Goal: Ask a question

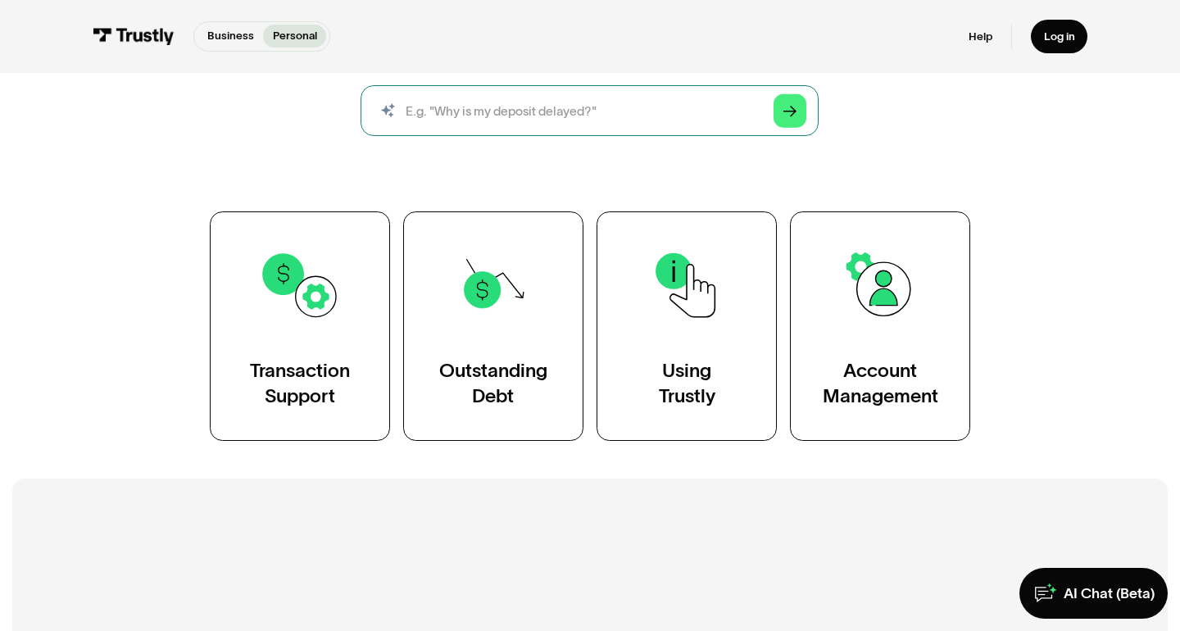
scroll to position [211, 0]
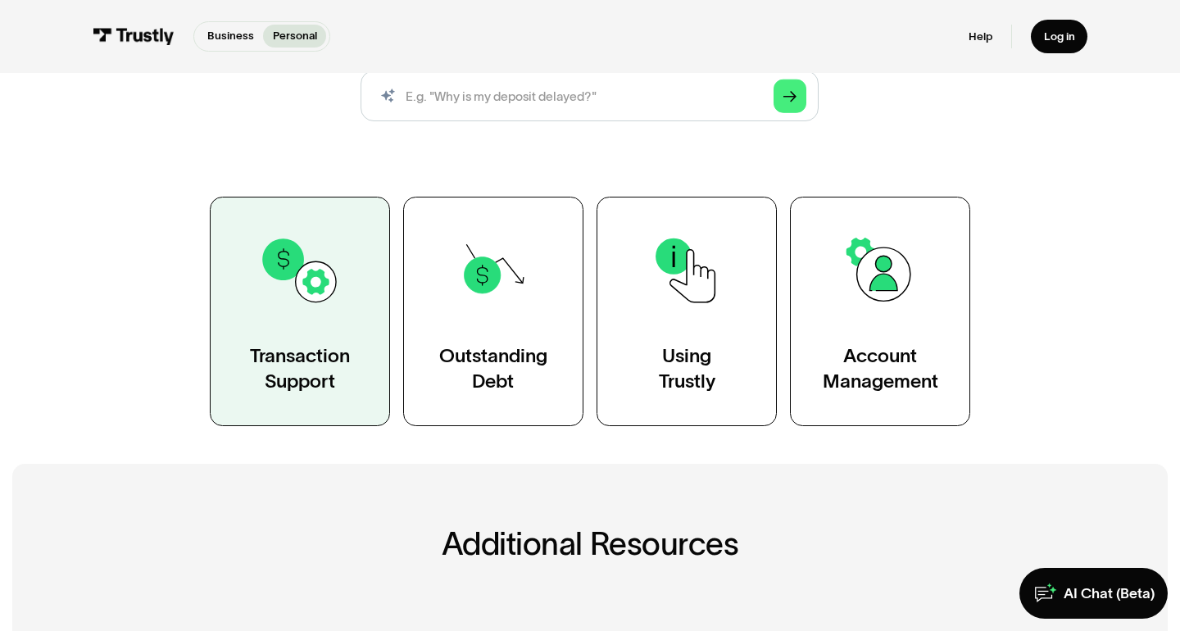
click at [305, 311] on img at bounding box center [300, 270] width 82 height 82
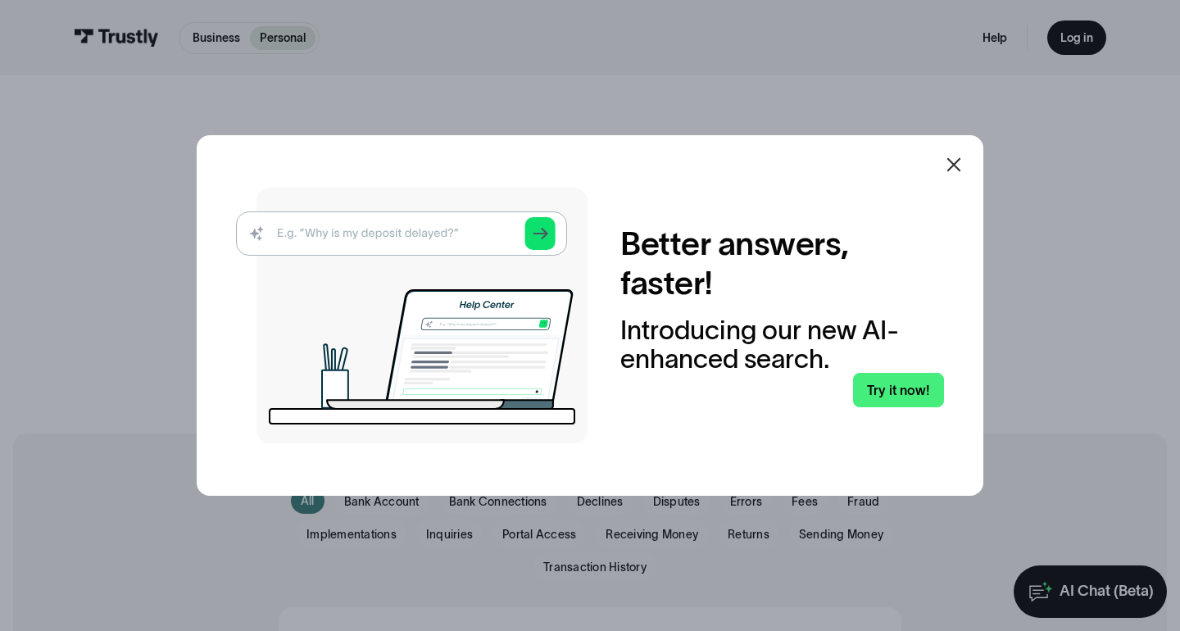
click at [952, 166] on icon at bounding box center [954, 165] width 14 height 14
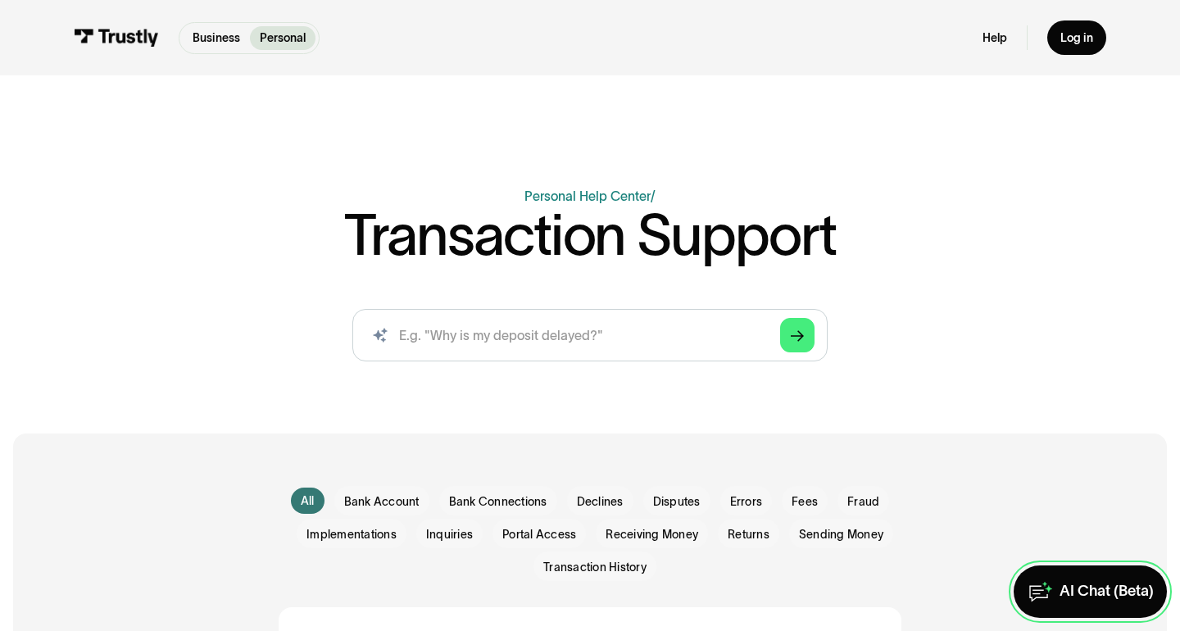
click at [1089, 582] on div "AI Chat (Beta)" at bounding box center [1107, 591] width 94 height 19
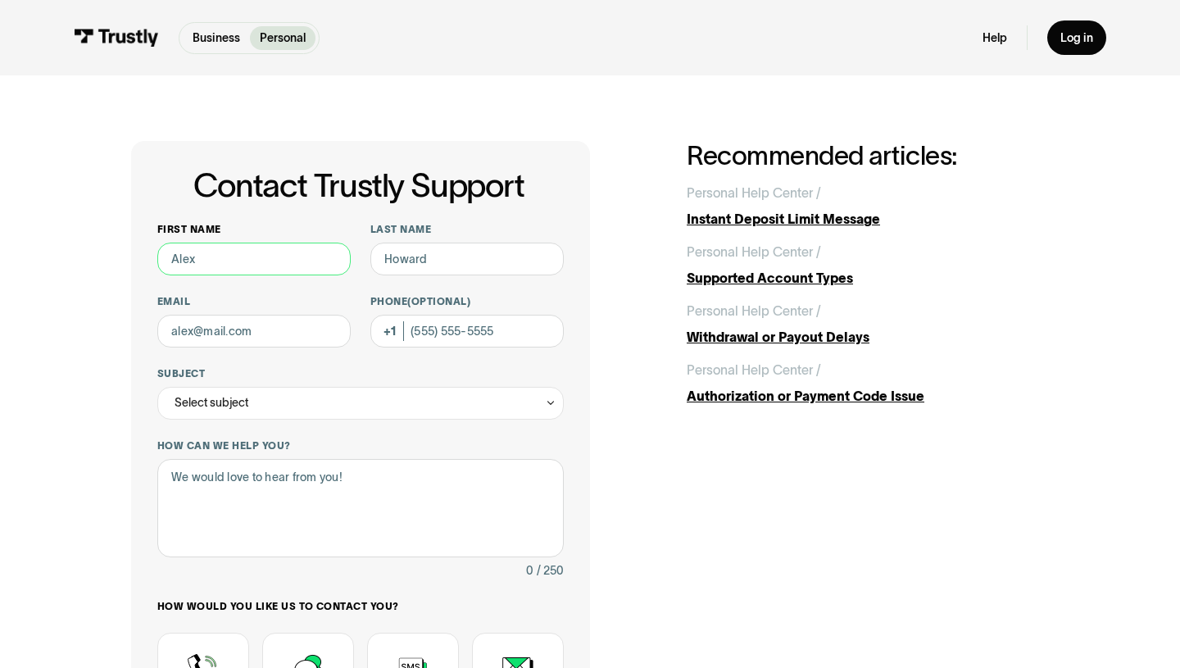
click at [224, 270] on input "First name" at bounding box center [253, 259] width 193 height 33
type input "carla"
type input "l"
type input "webb"
type input "carlalindsey03@gmail.com"
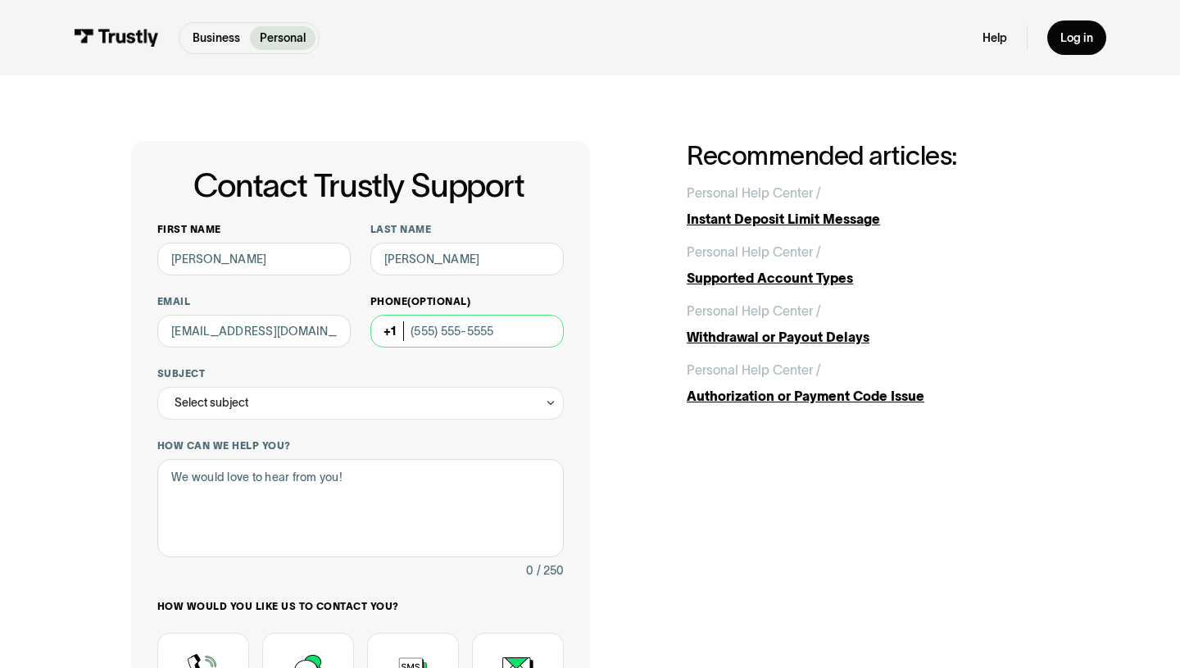
click at [428, 334] on input "Phone (Optional)" at bounding box center [466, 331] width 193 height 33
type input "(662) 418-1601"
click at [348, 388] on div "Select subject" at bounding box center [360, 403] width 407 height 33
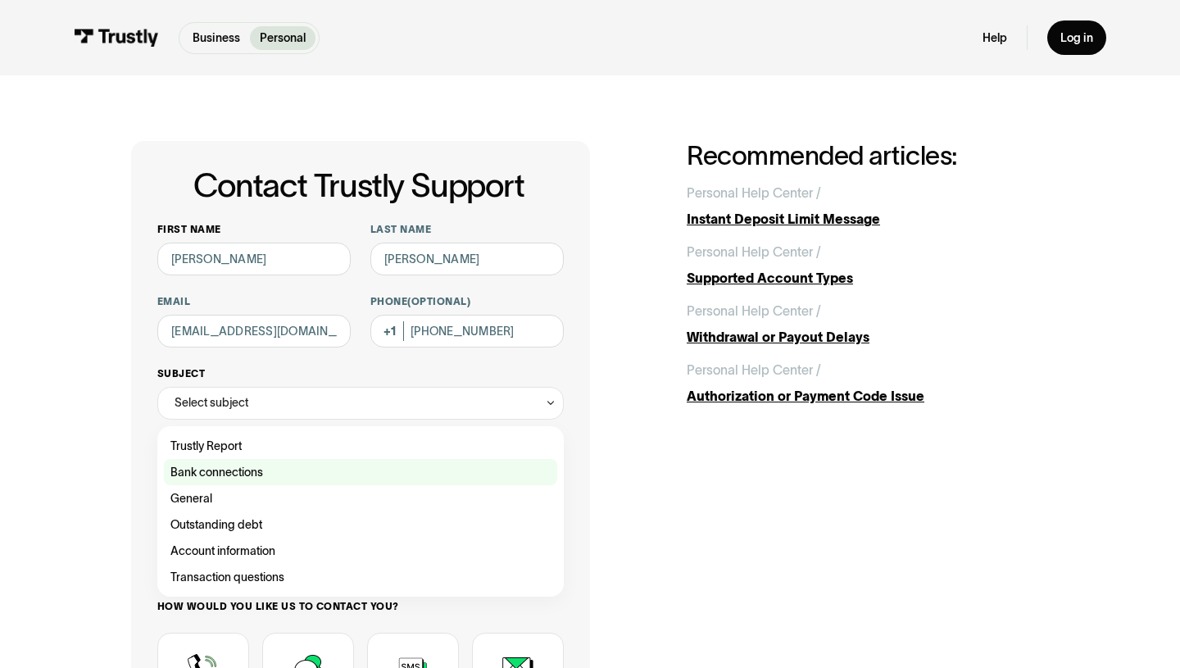
click at [316, 471] on div "Contact Trustly Support" at bounding box center [360, 472] width 393 height 26
type input "**********"
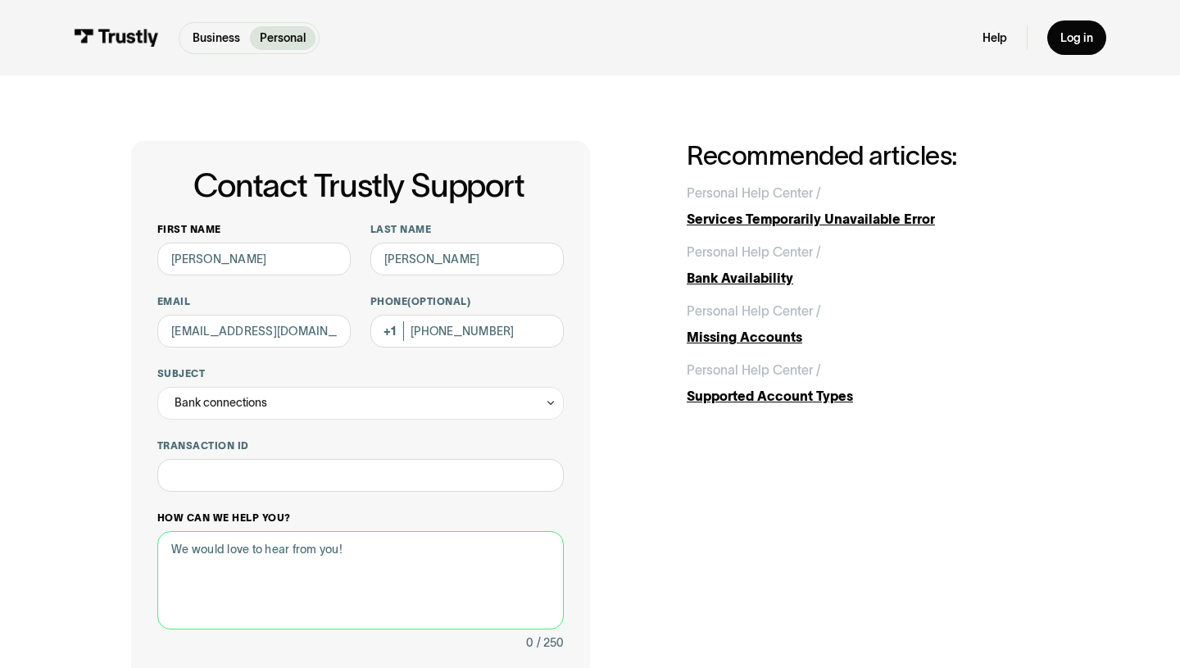
click at [275, 541] on textarea "How can we help you?" at bounding box center [360, 580] width 407 height 98
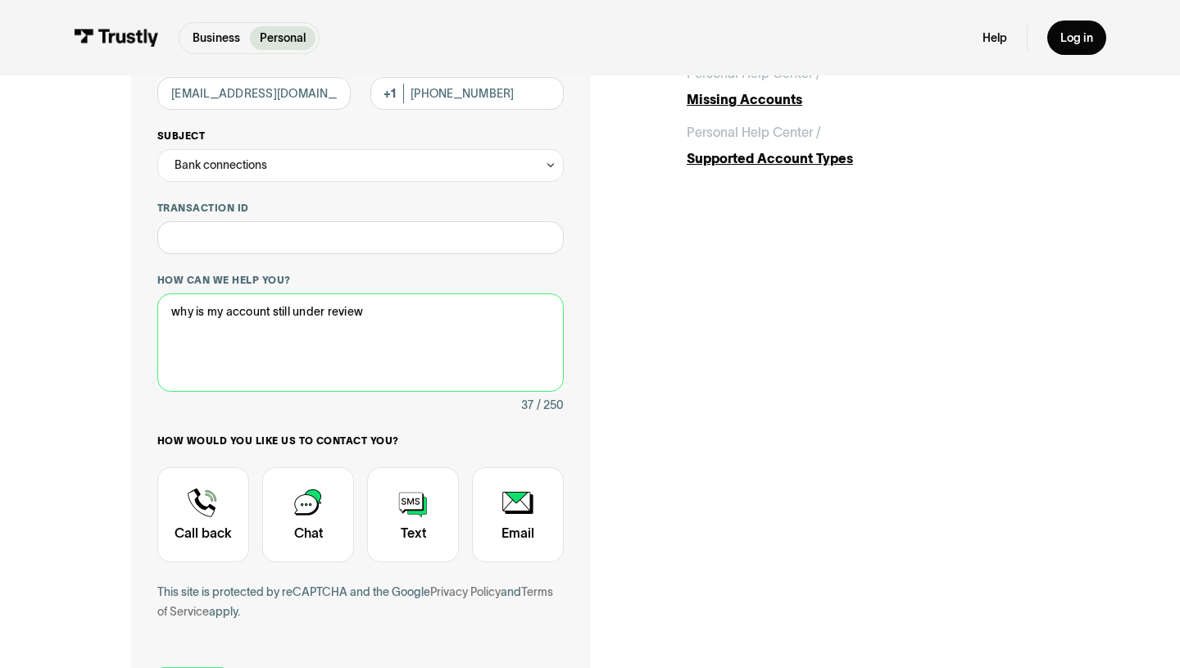
scroll to position [266, 0]
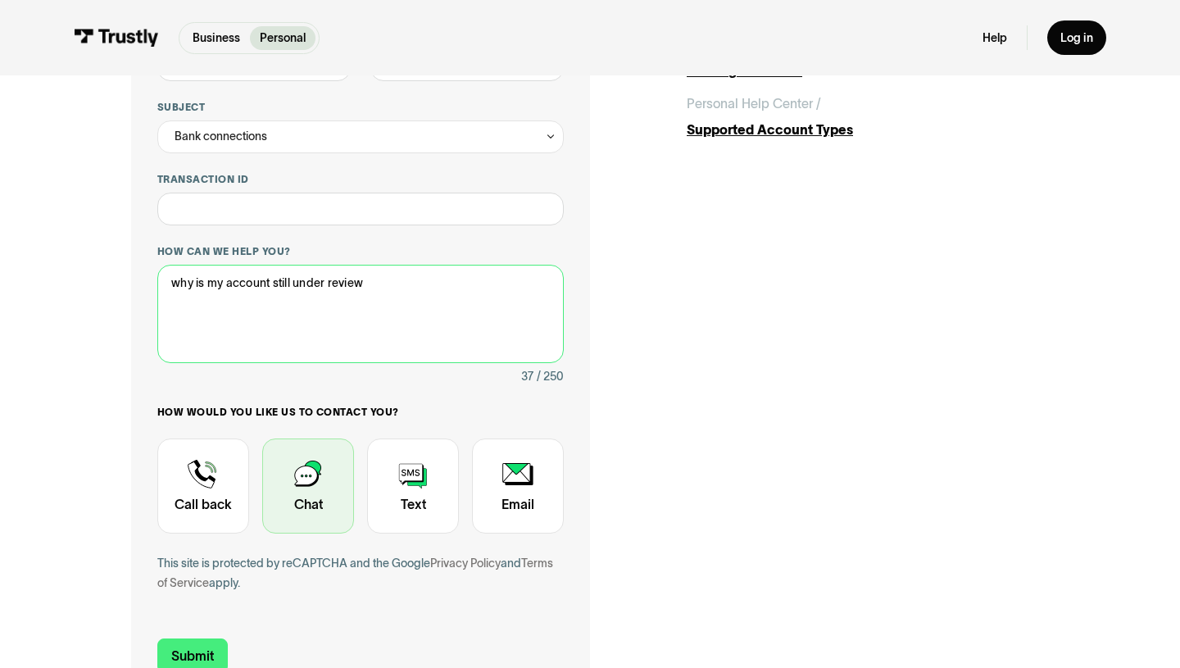
type textarea "why is my account still under review"
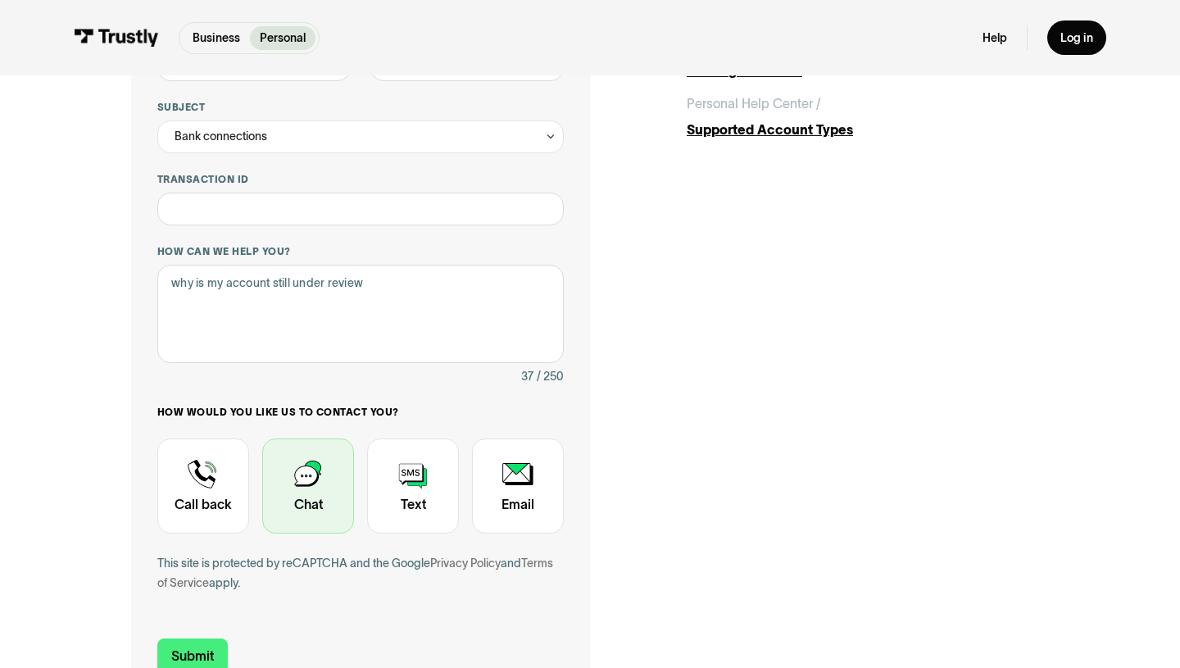
click at [301, 487] on div "Contact Trustly Support" at bounding box center [308, 485] width 92 height 95
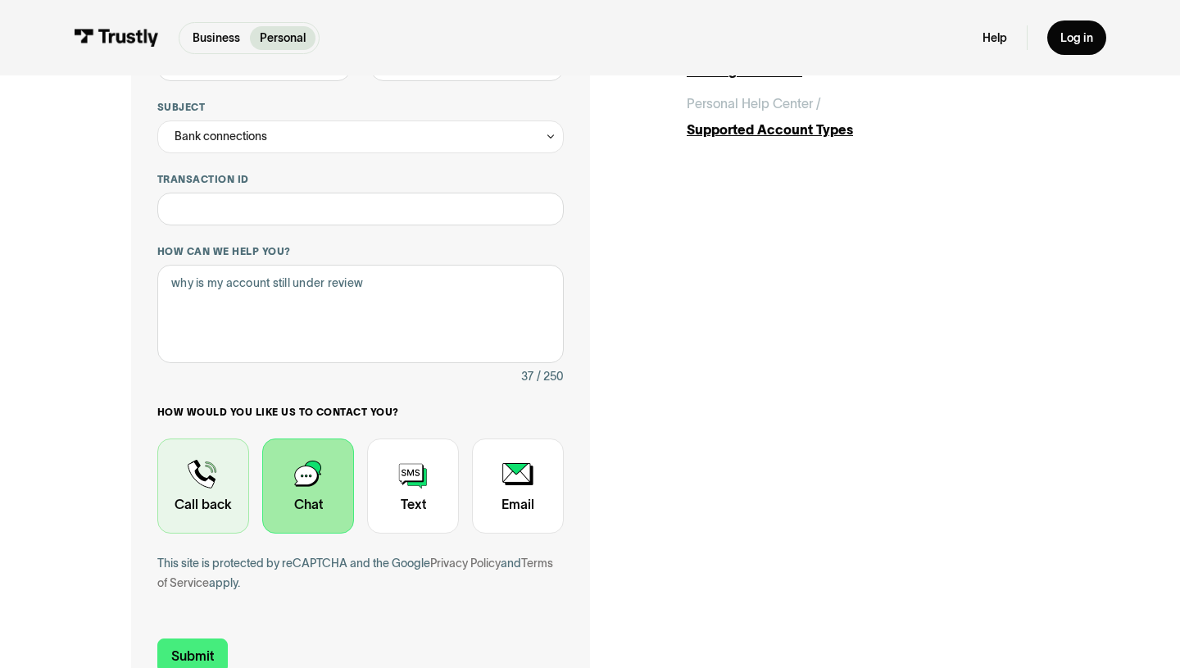
click at [211, 484] on div "Contact Trustly Support" at bounding box center [203, 485] width 92 height 95
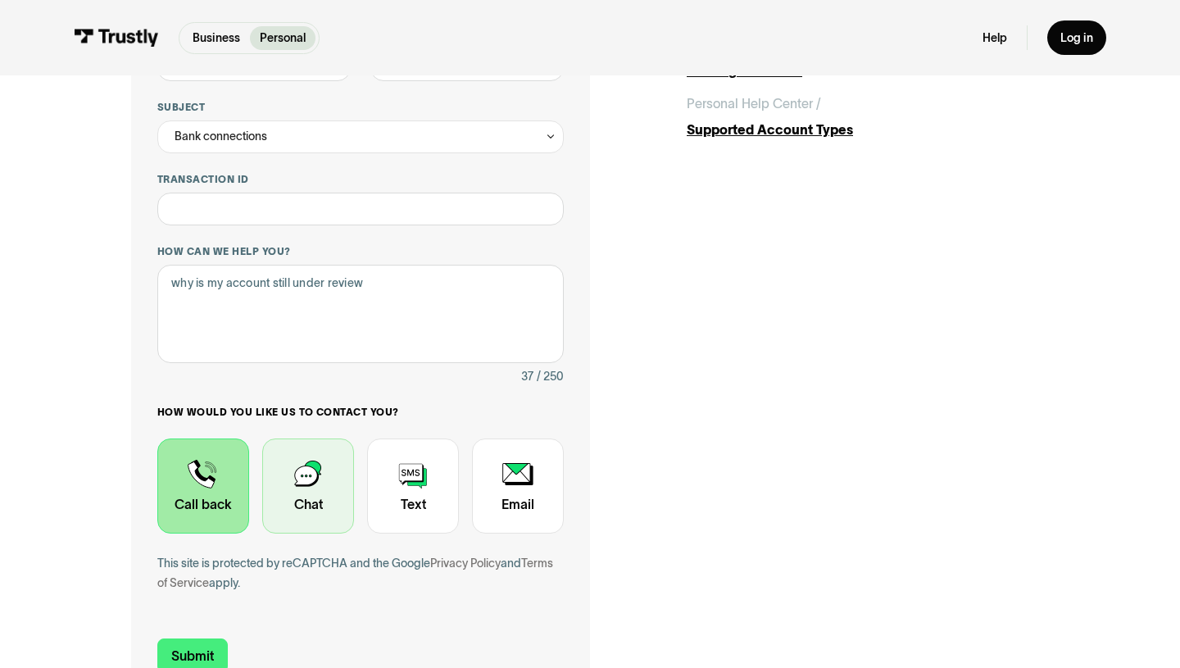
click at [286, 486] on div "Contact Trustly Support" at bounding box center [308, 485] width 92 height 95
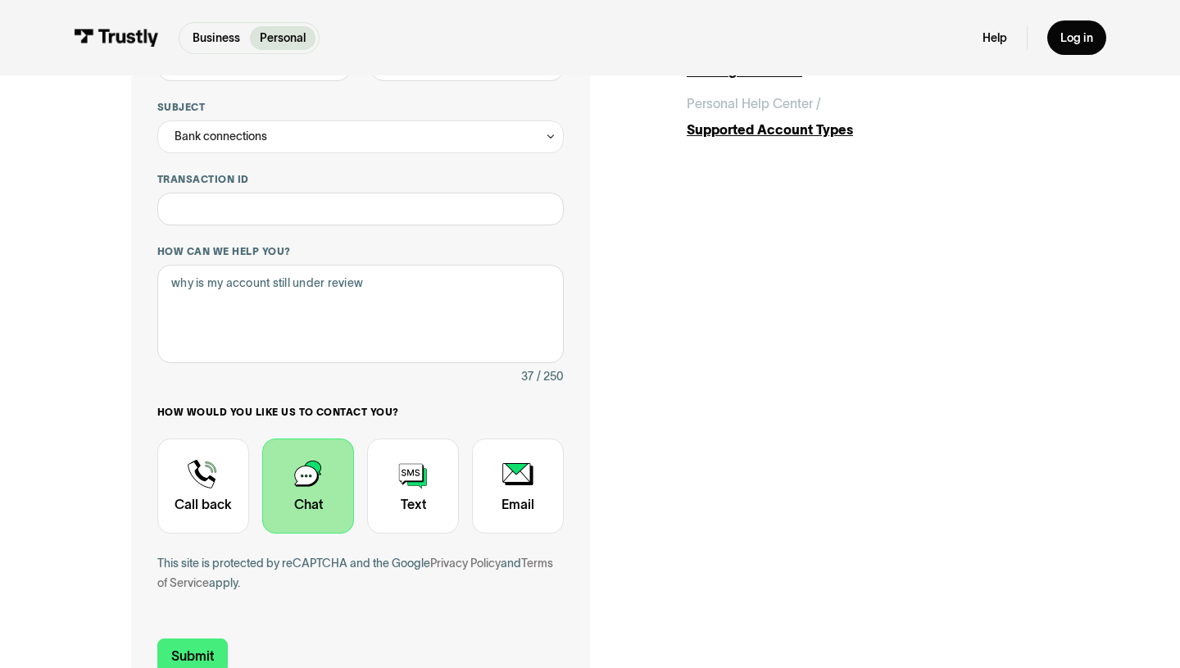
scroll to position [343, 0]
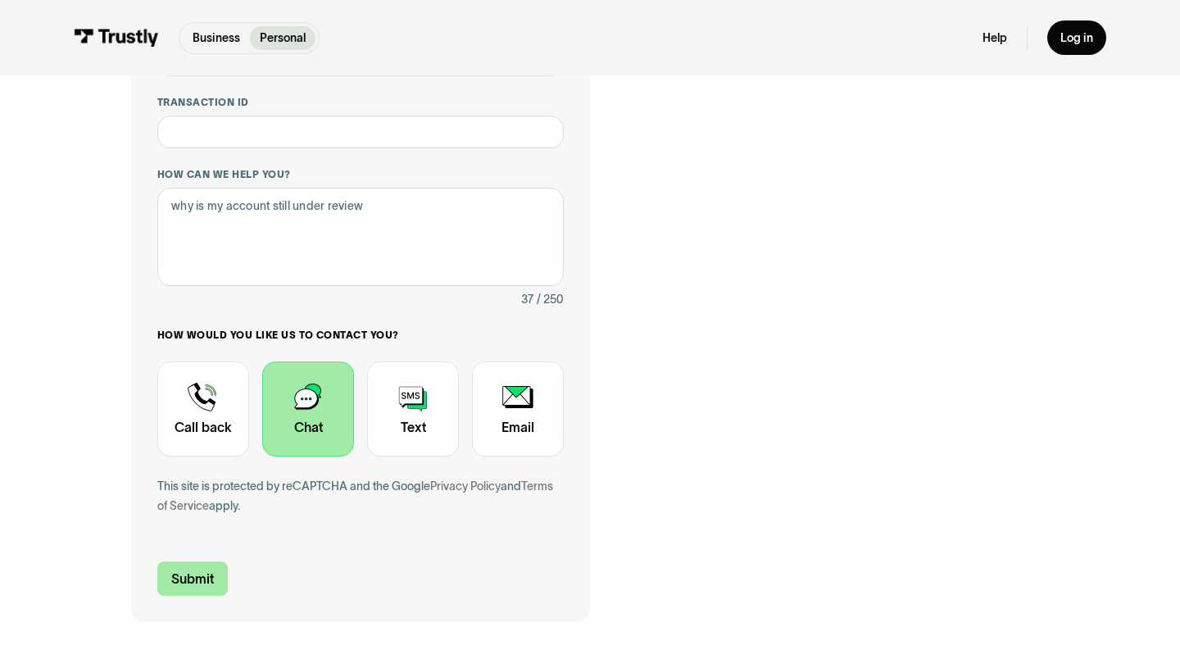
click at [194, 581] on input "Submit" at bounding box center [192, 578] width 70 height 34
type input "+16624181601"
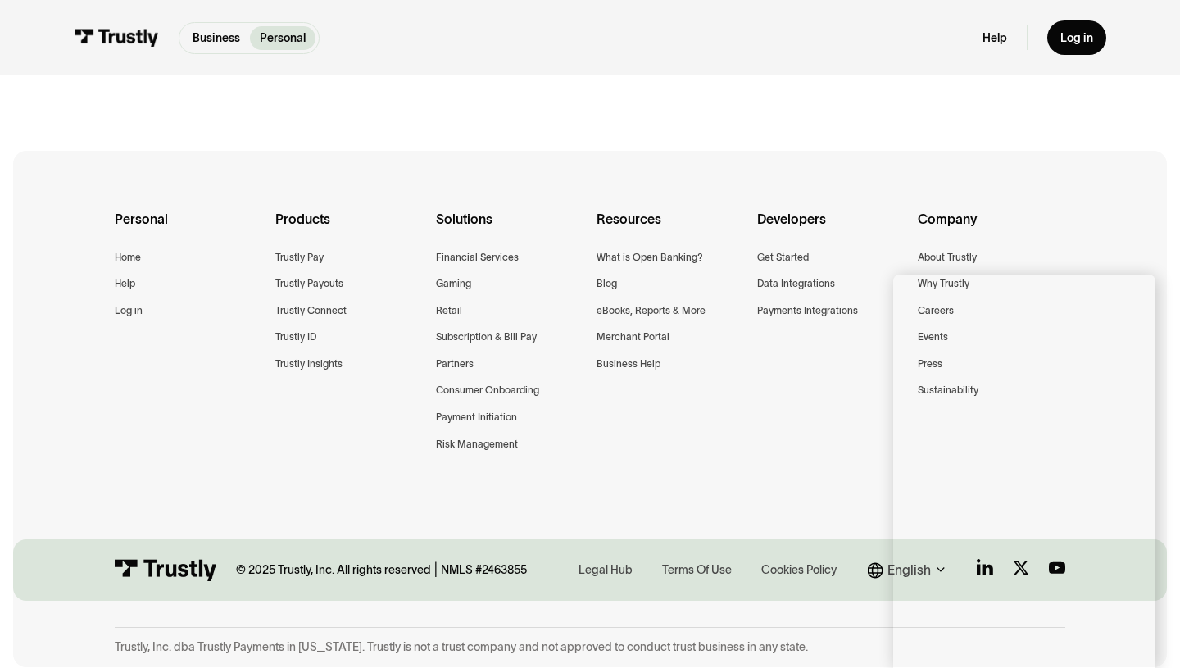
scroll to position [0, 0]
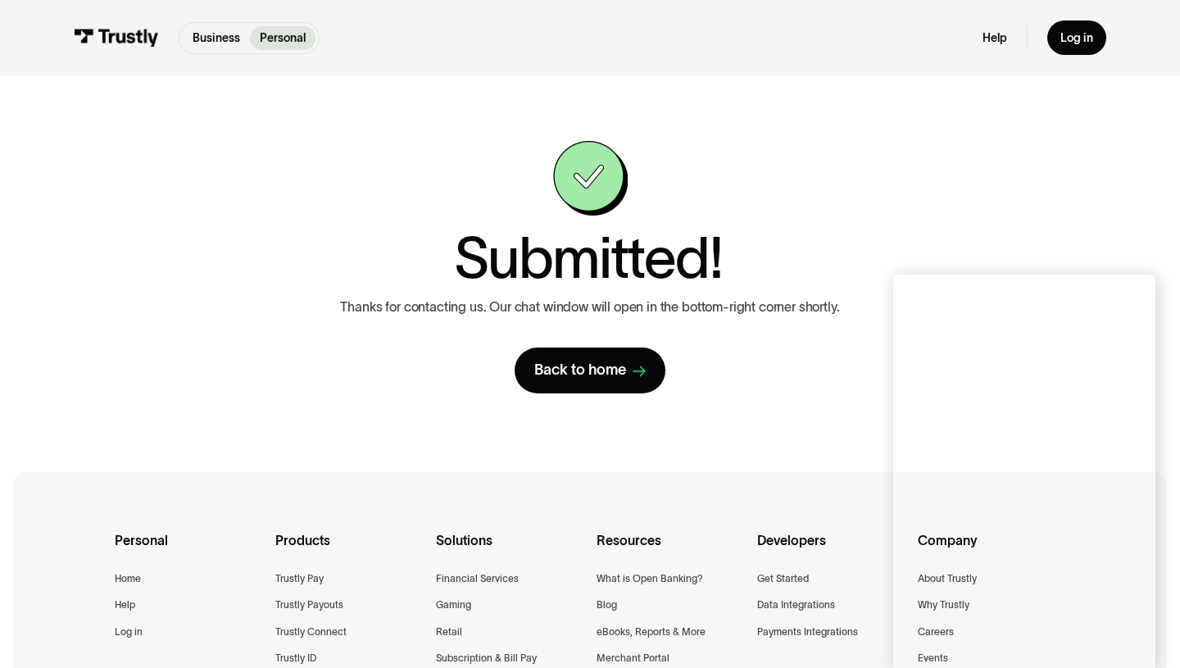
click at [957, 195] on div "**********" at bounding box center [590, 267] width 918 height 252
click at [1034, 248] on div "**********" at bounding box center [590, 267] width 918 height 252
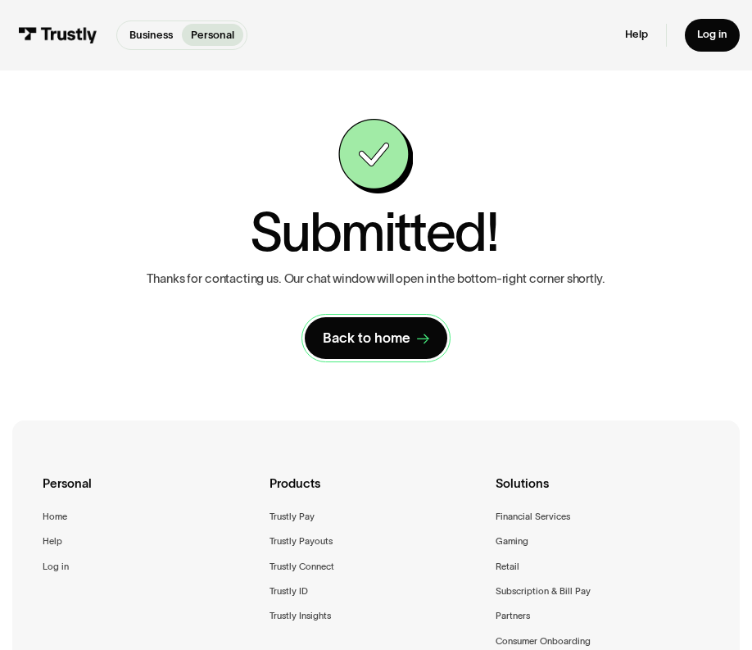
click at [366, 338] on div "Back to home" at bounding box center [367, 338] width 88 height 18
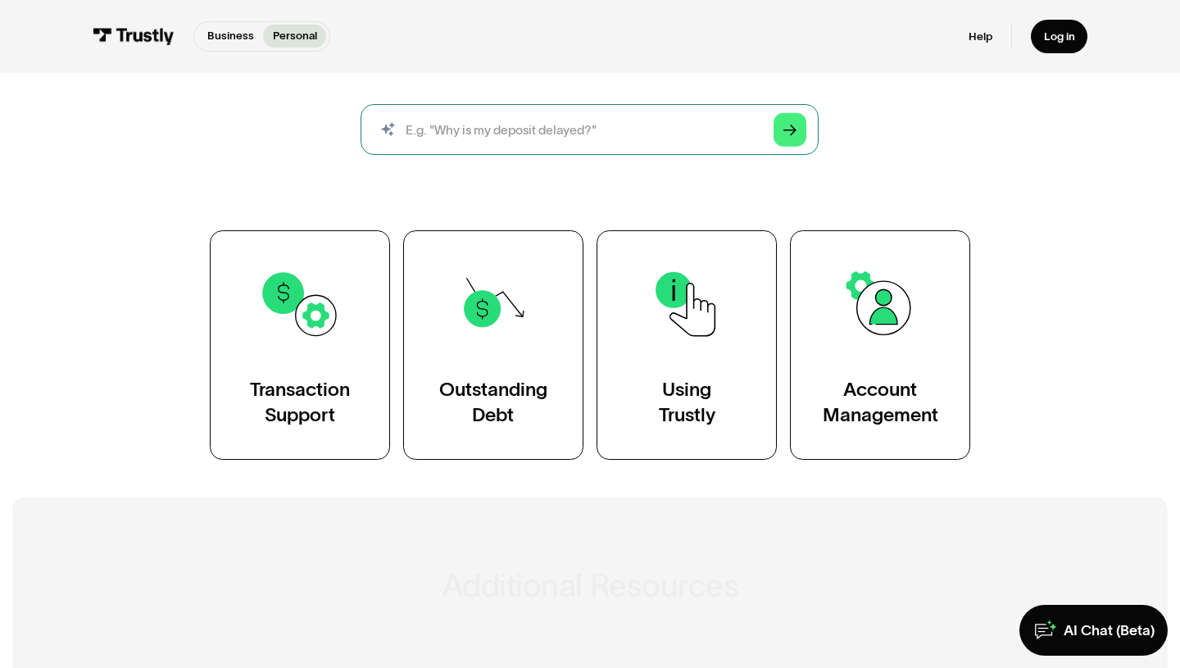
scroll to position [220, 0]
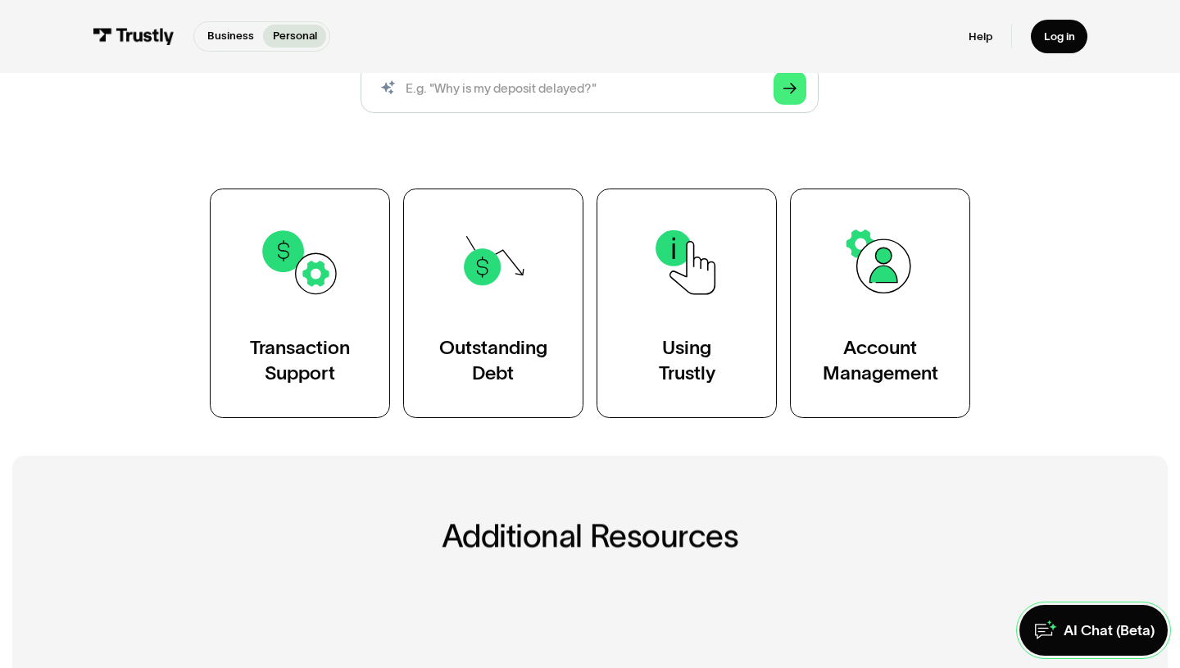
click at [1114, 627] on div "AI Chat (Beta)" at bounding box center [1109, 630] width 91 height 19
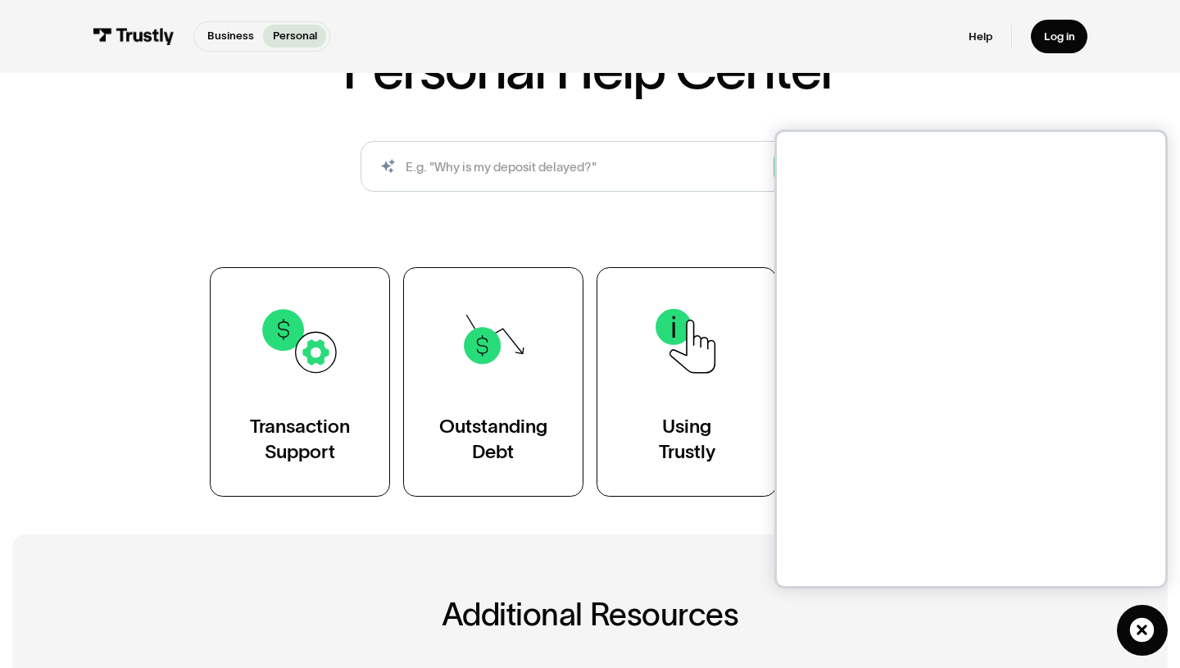
scroll to position [144, 0]
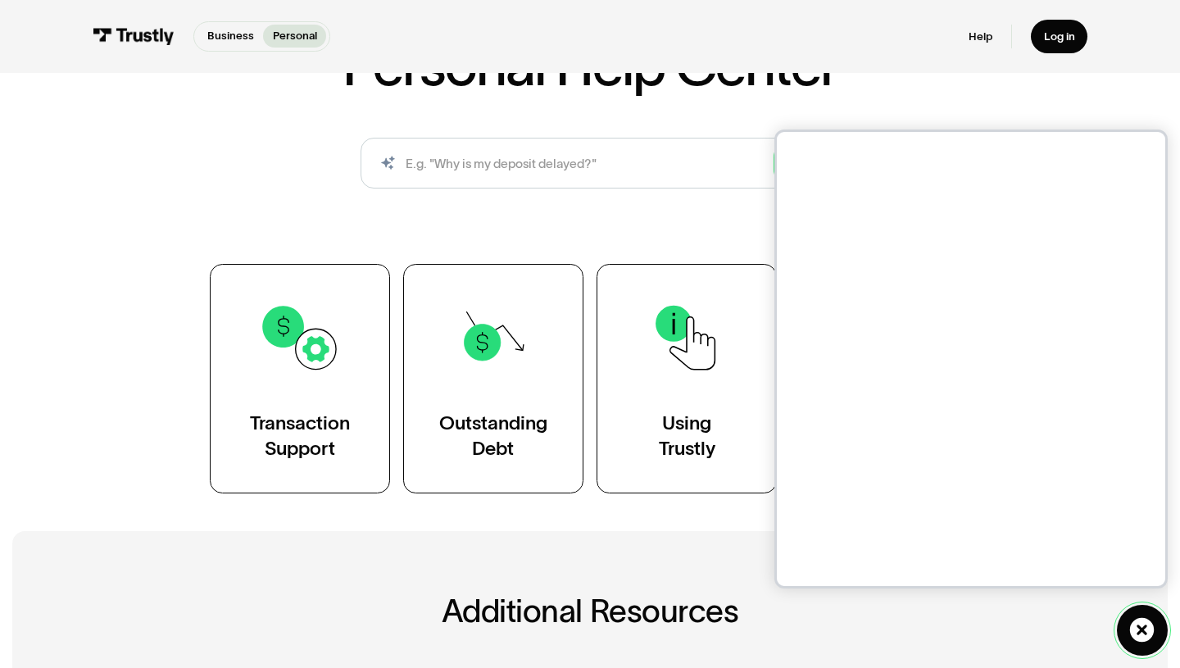
click at [1129, 638] on link "AI Chat (Beta)" at bounding box center [1142, 630] width 51 height 51
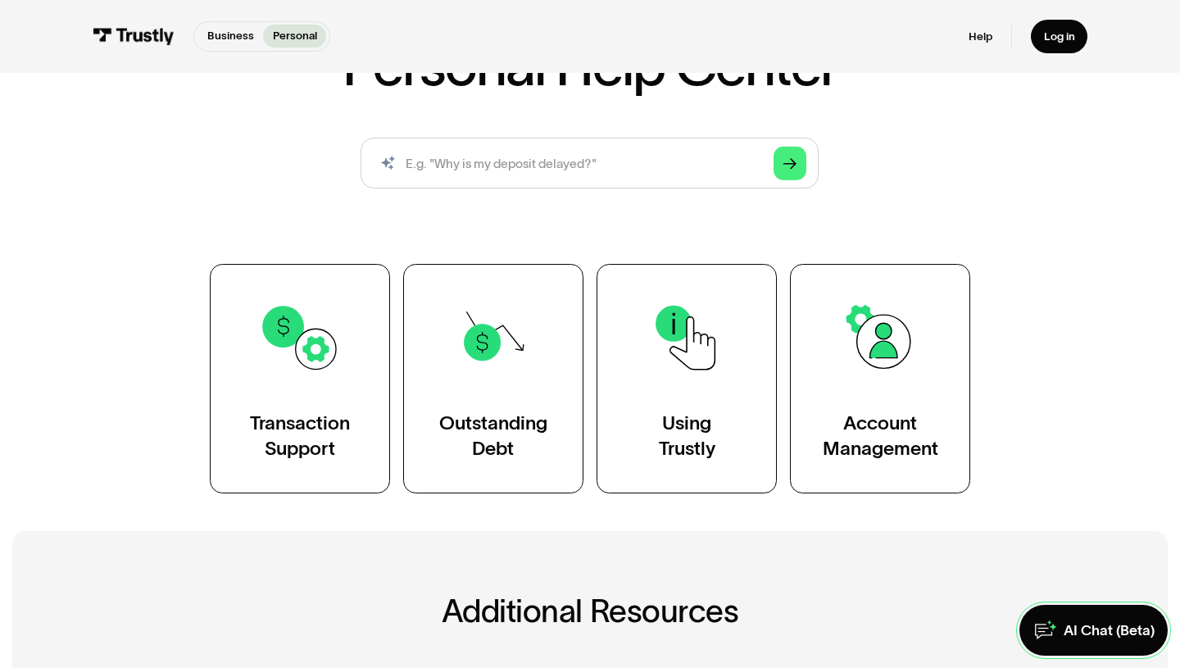
click at [1115, 636] on div "AI Chat (Beta)" at bounding box center [1109, 630] width 91 height 19
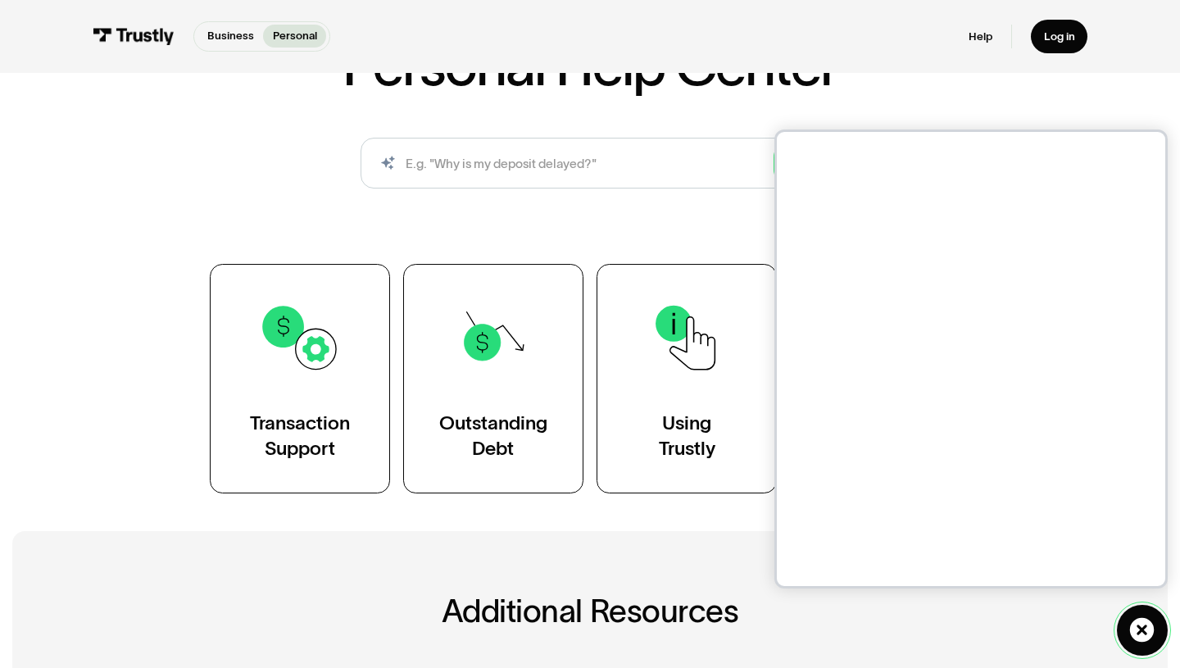
click at [1161, 631] on link "AI Chat (Beta)" at bounding box center [1142, 630] width 51 height 51
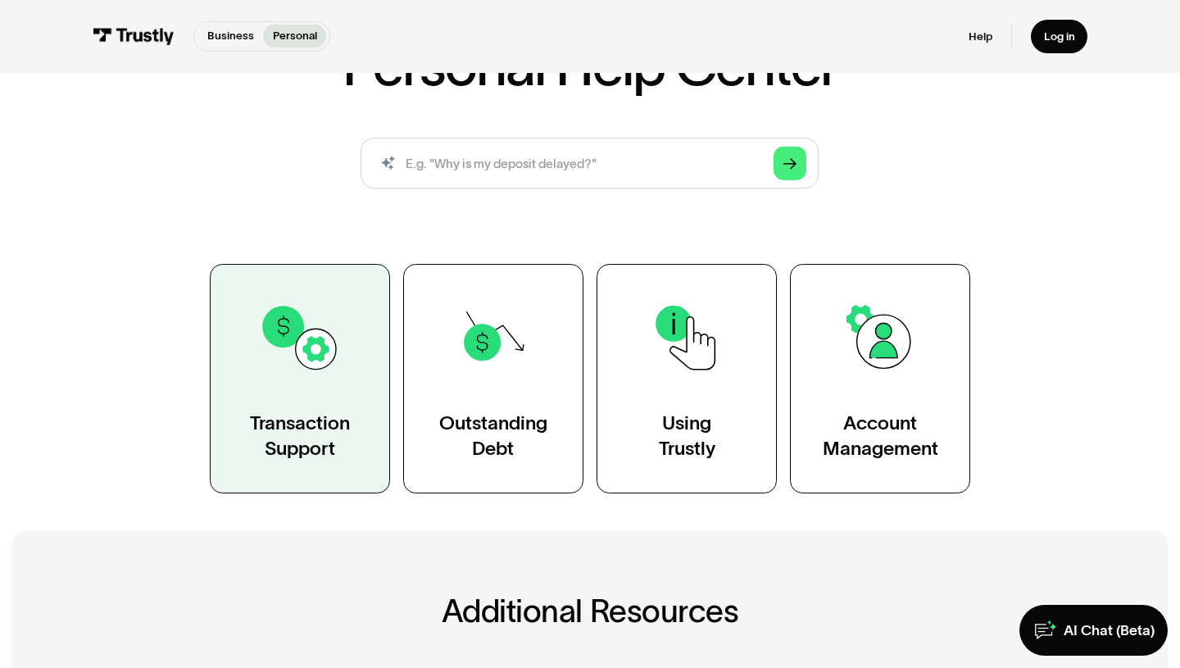
click at [273, 388] on link "Transaction Support" at bounding box center [300, 378] width 180 height 229
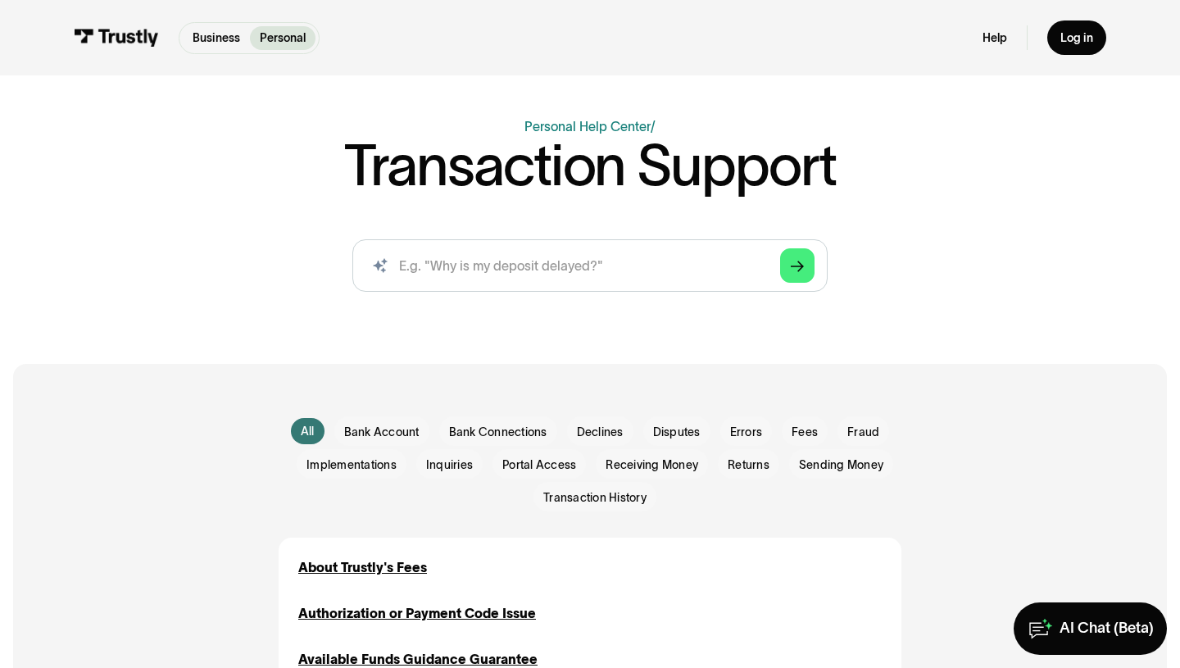
scroll to position [73, 0]
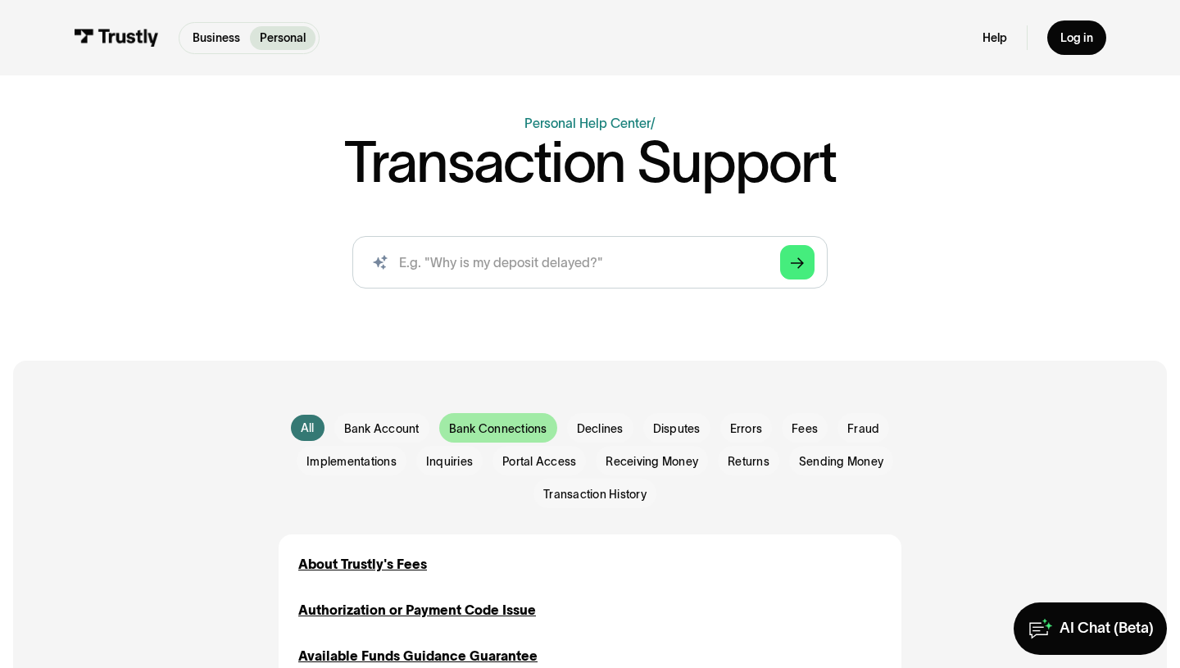
click at [484, 424] on span "Bank Connections" at bounding box center [498, 428] width 98 height 16
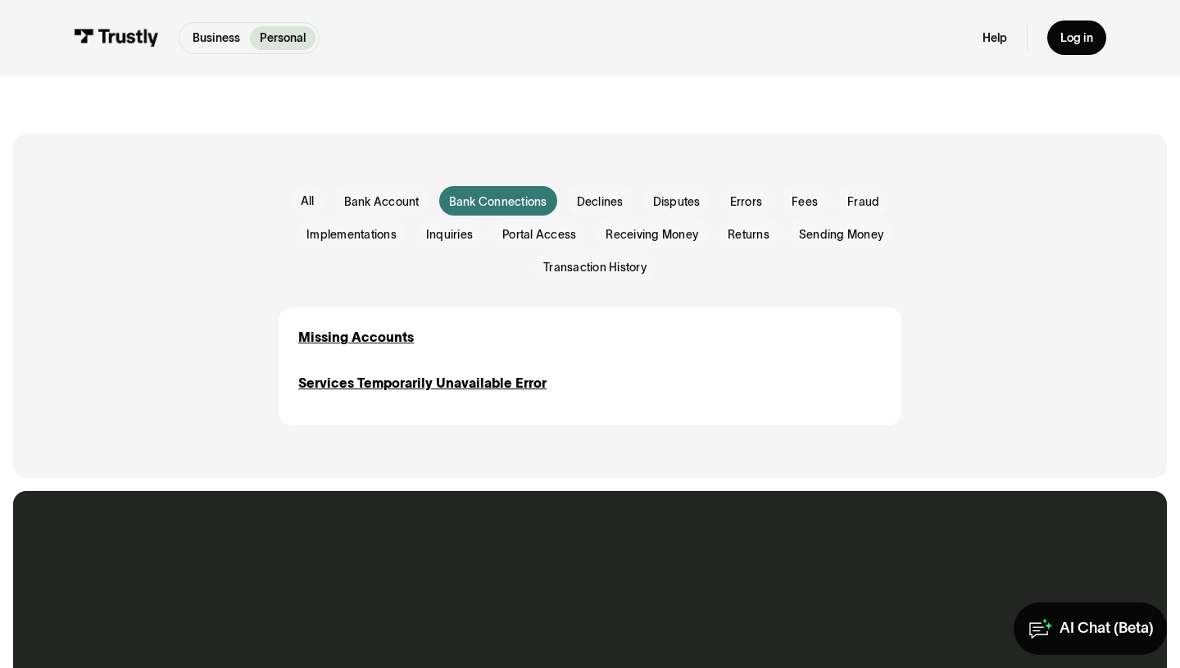
scroll to position [301, 0]
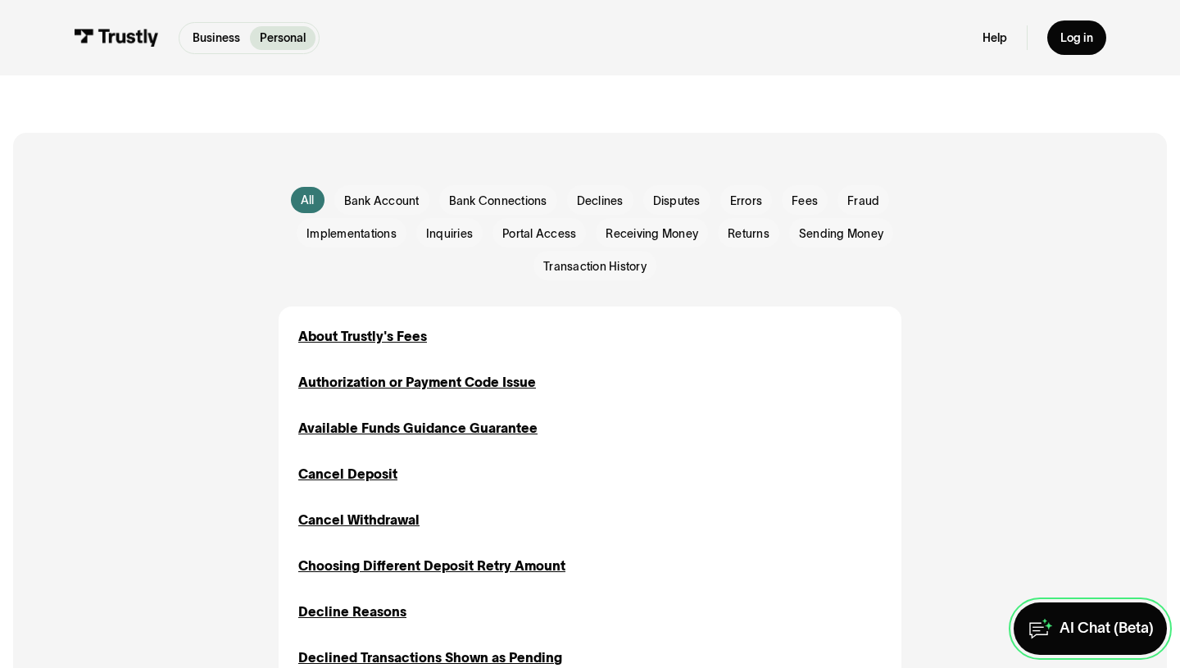
click at [1091, 623] on div "AI Chat (Beta)" at bounding box center [1107, 628] width 94 height 19
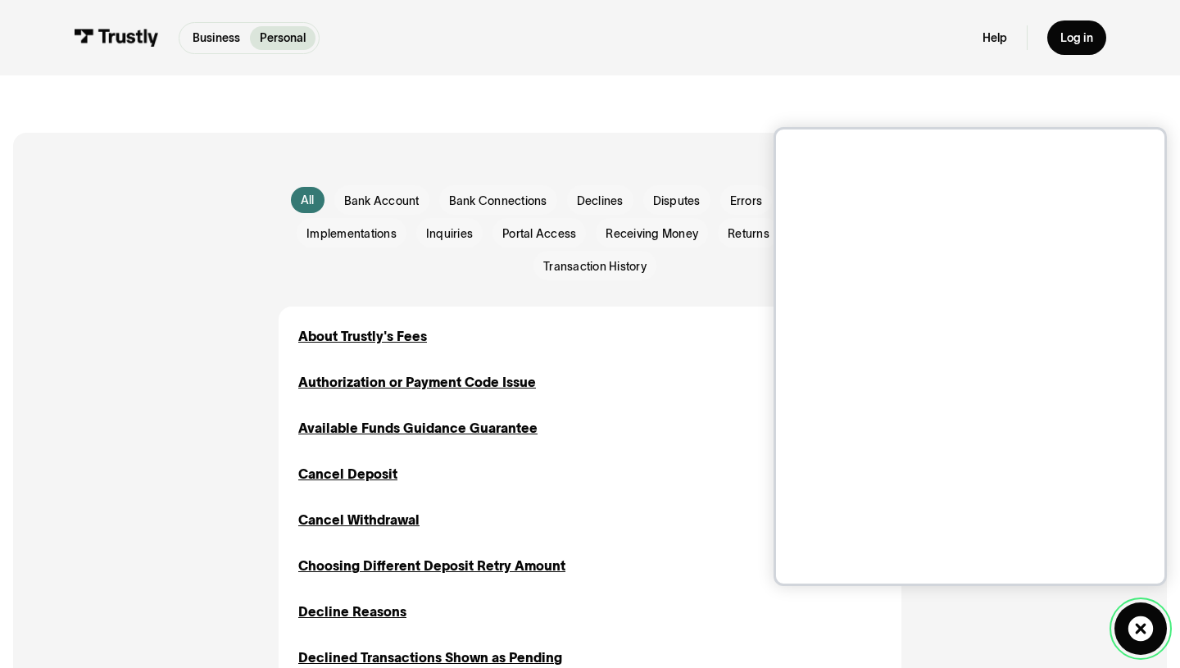
click at [1144, 632] on icon at bounding box center [1141, 629] width 26 height 26
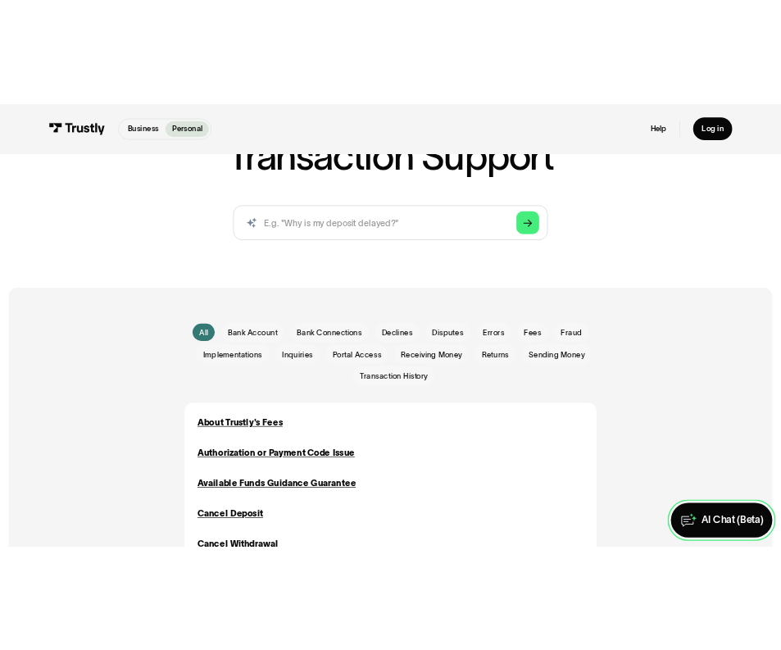
scroll to position [180, 0]
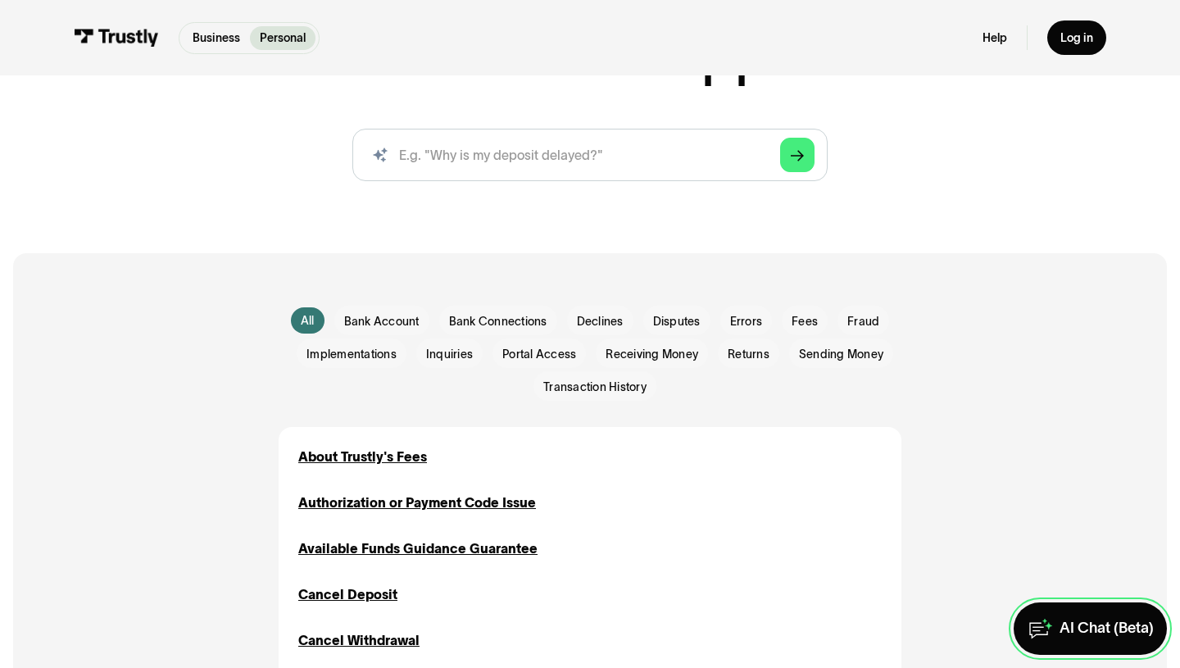
click at [1086, 642] on link "AI Chat (Beta)" at bounding box center [1090, 628] width 153 height 52
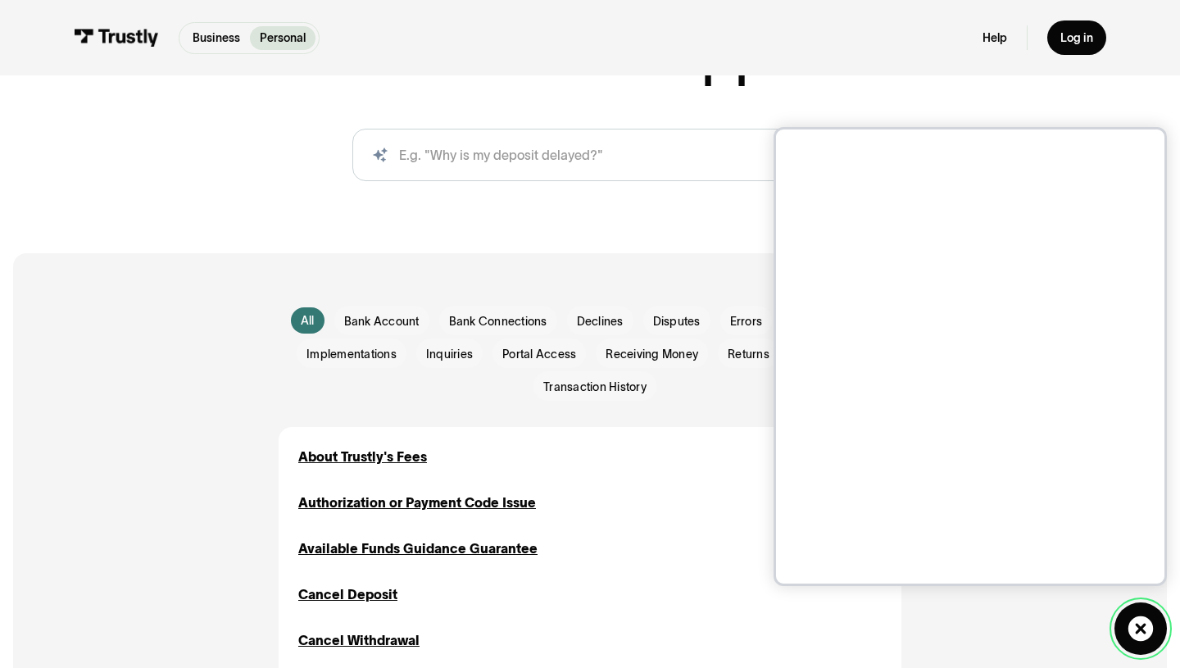
click at [1128, 613] on link "AI Chat (Beta)" at bounding box center [1141, 628] width 52 height 52
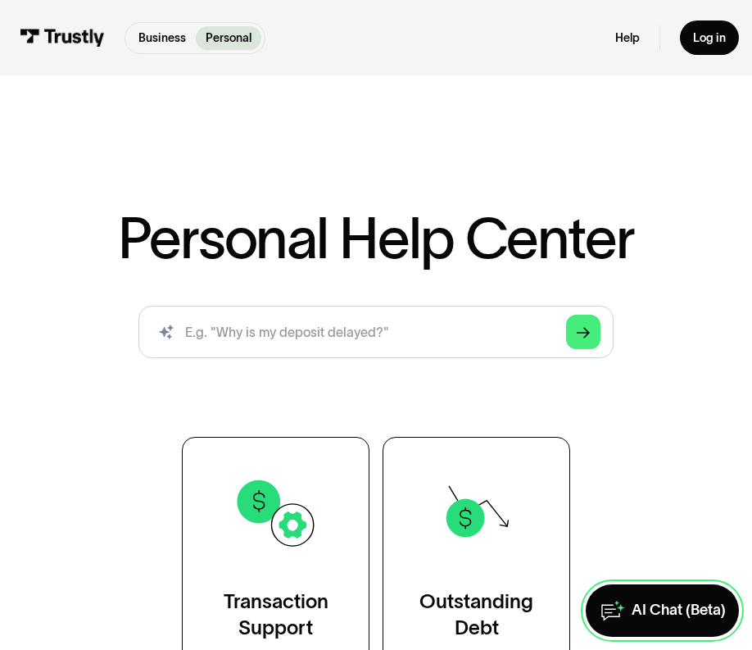
click at [646, 604] on div "AI Chat (Beta)" at bounding box center [679, 610] width 94 height 19
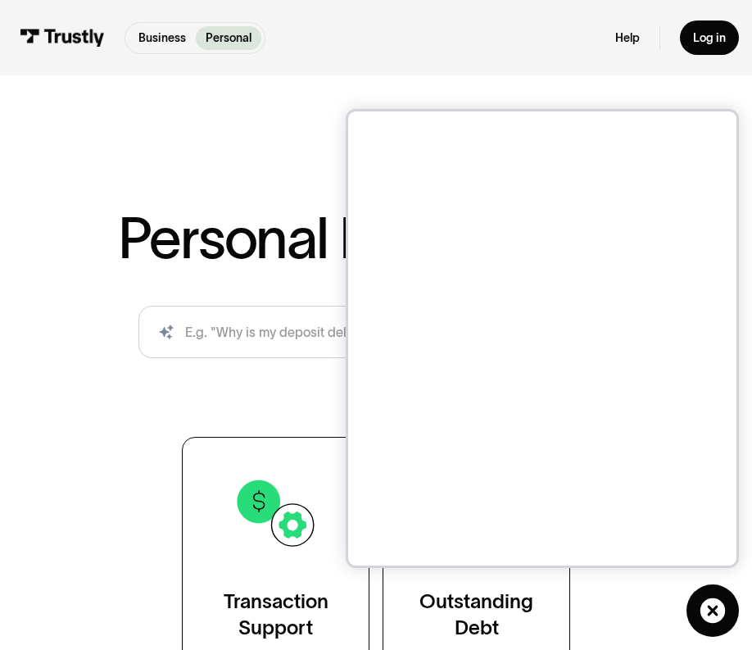
click at [752, 608] on div "Personal Help Center AI-powered search ( 1 / 4 ) Type your question and our sma…" at bounding box center [376, 514] width 752 height 821
click at [706, 609] on icon at bounding box center [713, 610] width 25 height 25
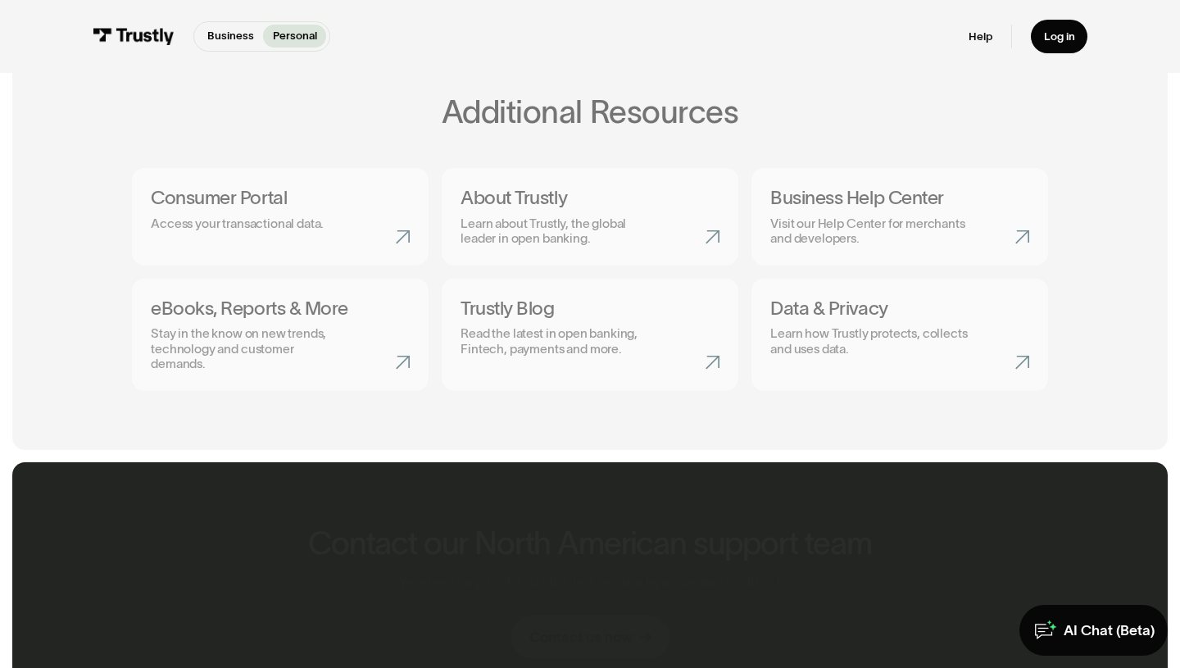
scroll to position [647, 0]
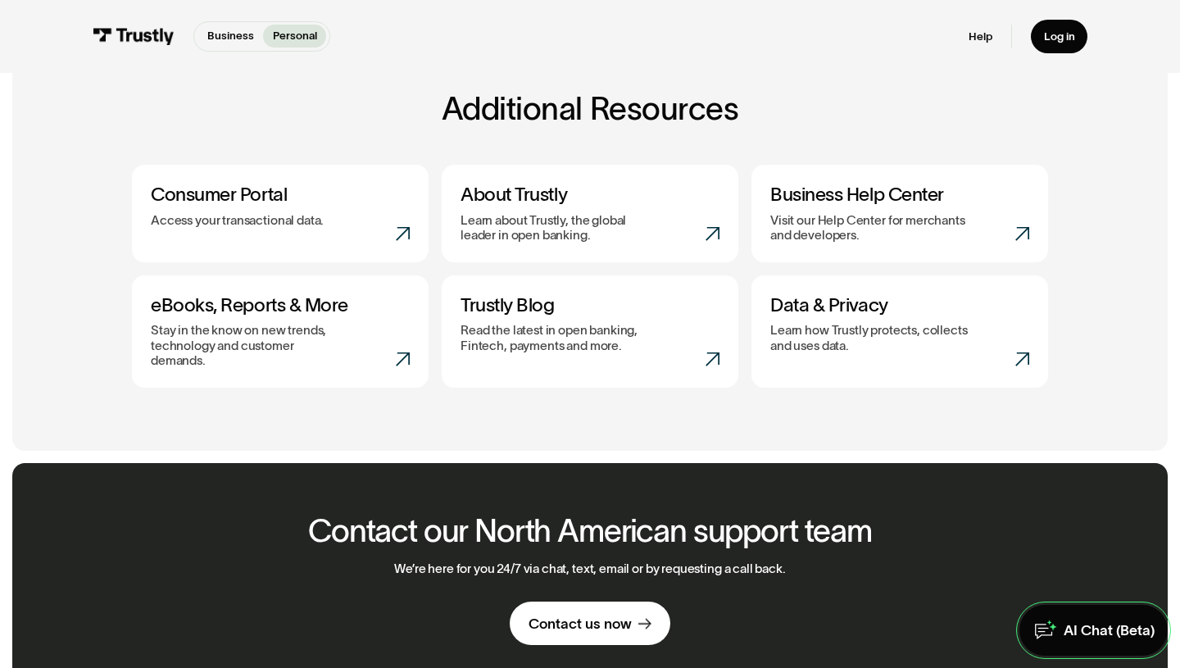
click at [1090, 616] on link "AI Chat (Beta)" at bounding box center [1094, 630] width 148 height 51
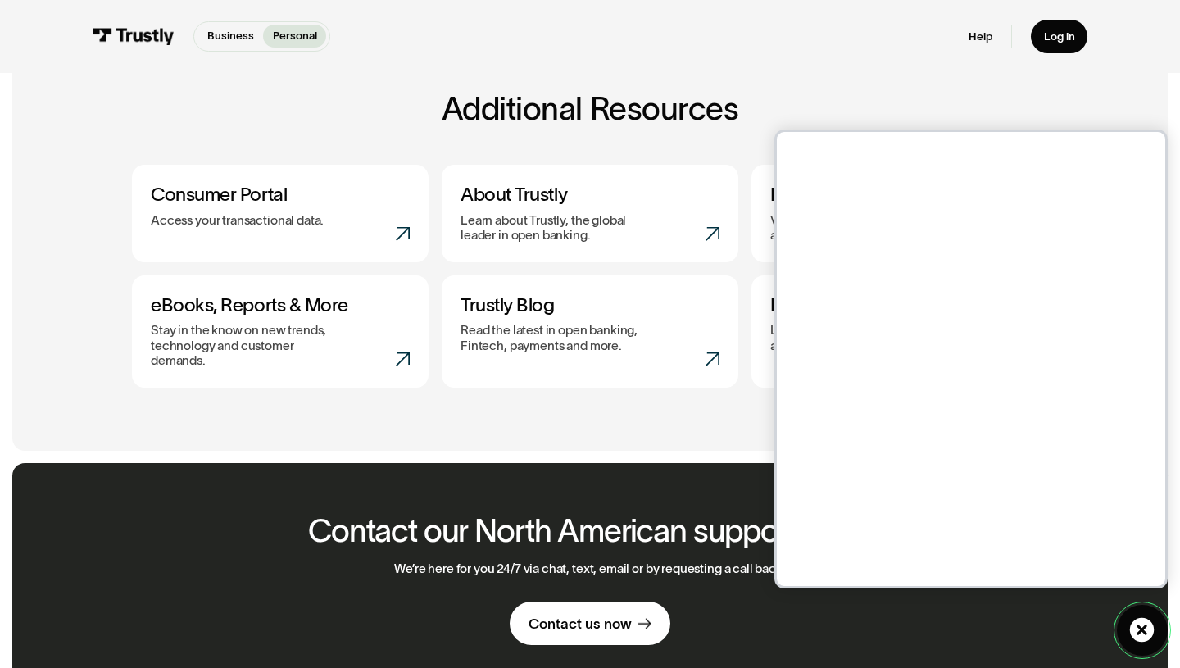
click at [1134, 639] on icon at bounding box center [1141, 629] width 25 height 25
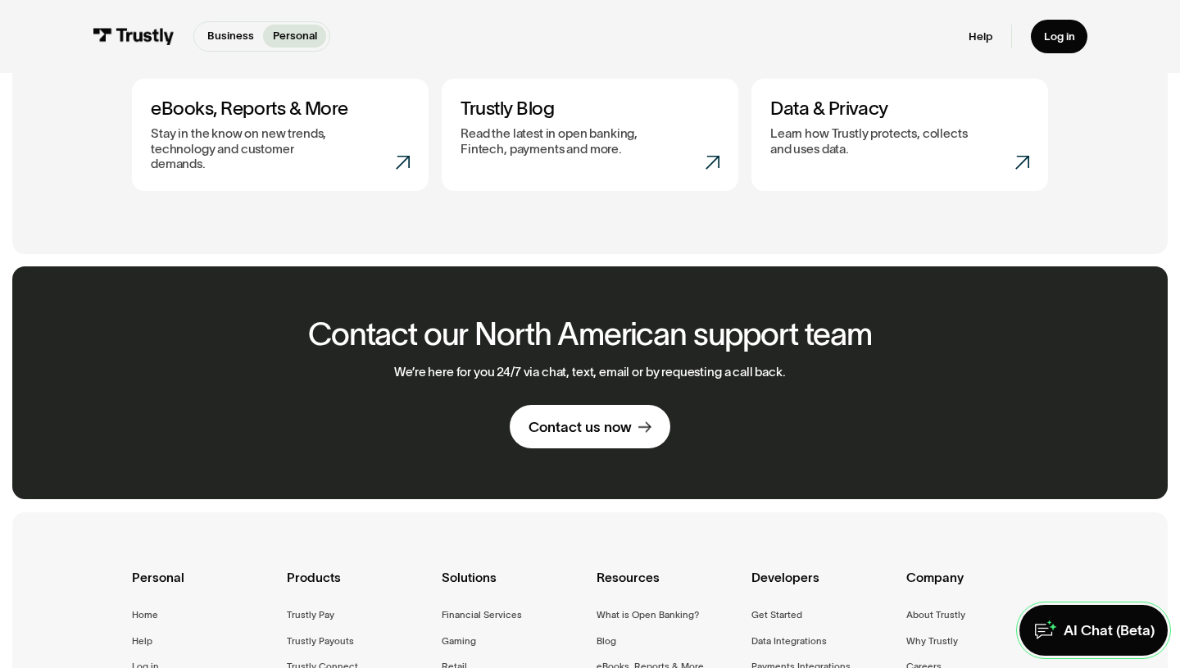
scroll to position [877, 0]
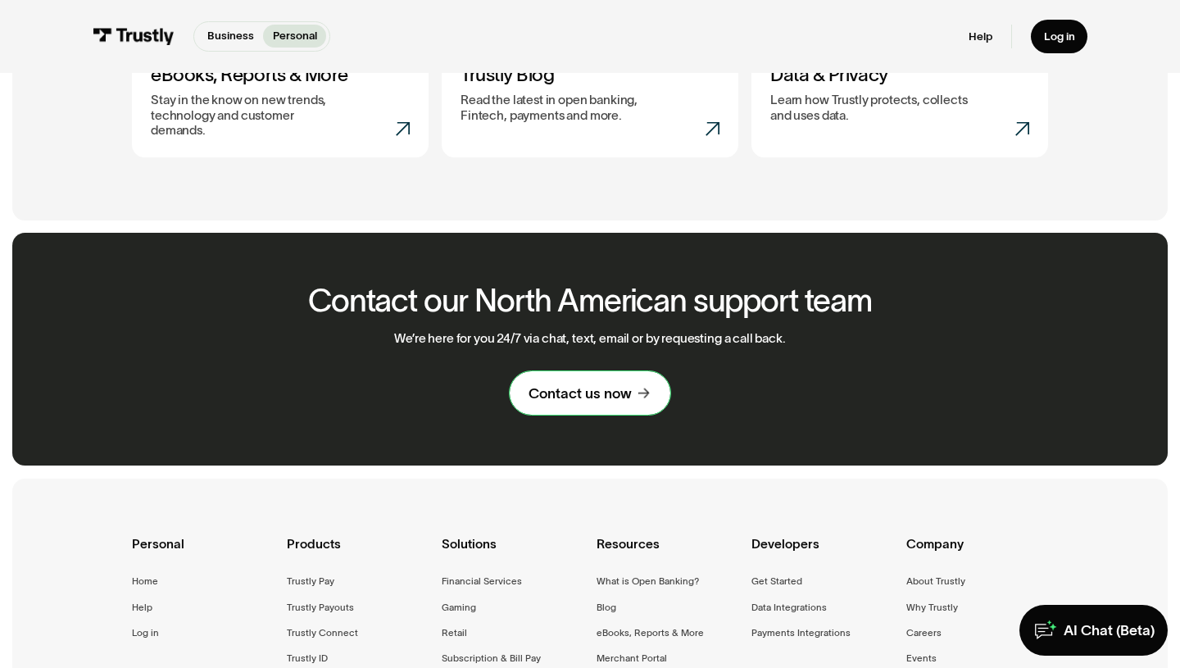
click at [574, 384] on div "Contact us now" at bounding box center [580, 393] width 103 height 19
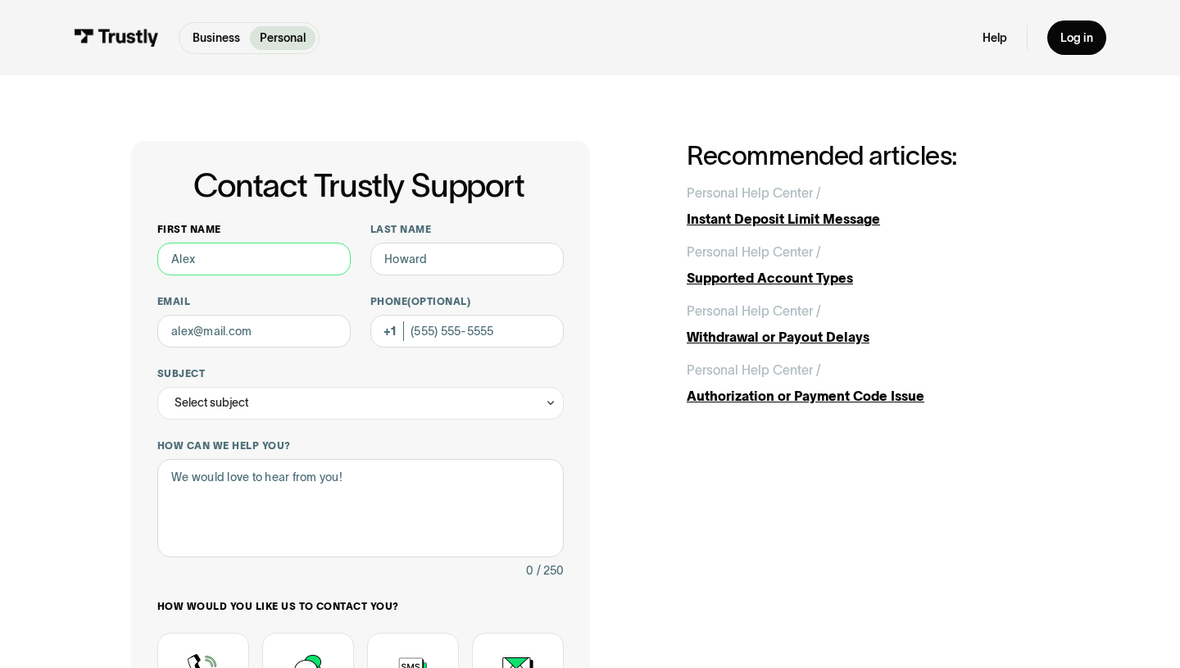
click at [190, 243] on input "First name" at bounding box center [253, 259] width 193 height 33
type input "carla"
type input "webb"
type input "carlalindsey03@gmail.com"
type input "(662) 418-1601"
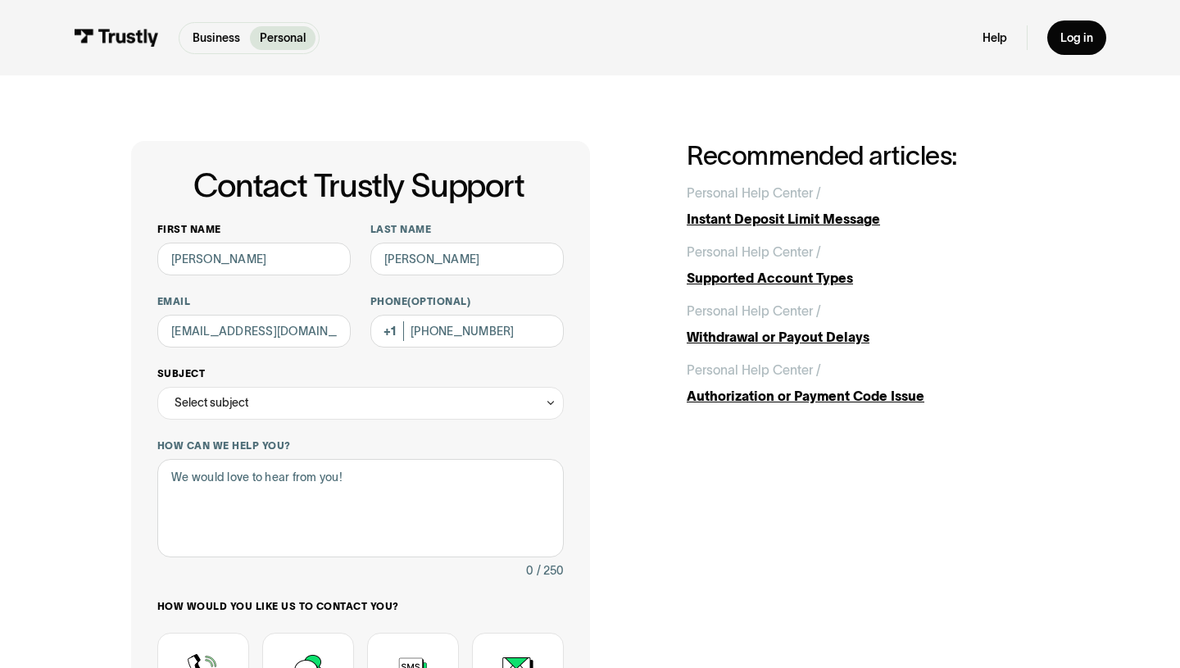
click at [333, 407] on div "Select subject" at bounding box center [360, 403] width 407 height 33
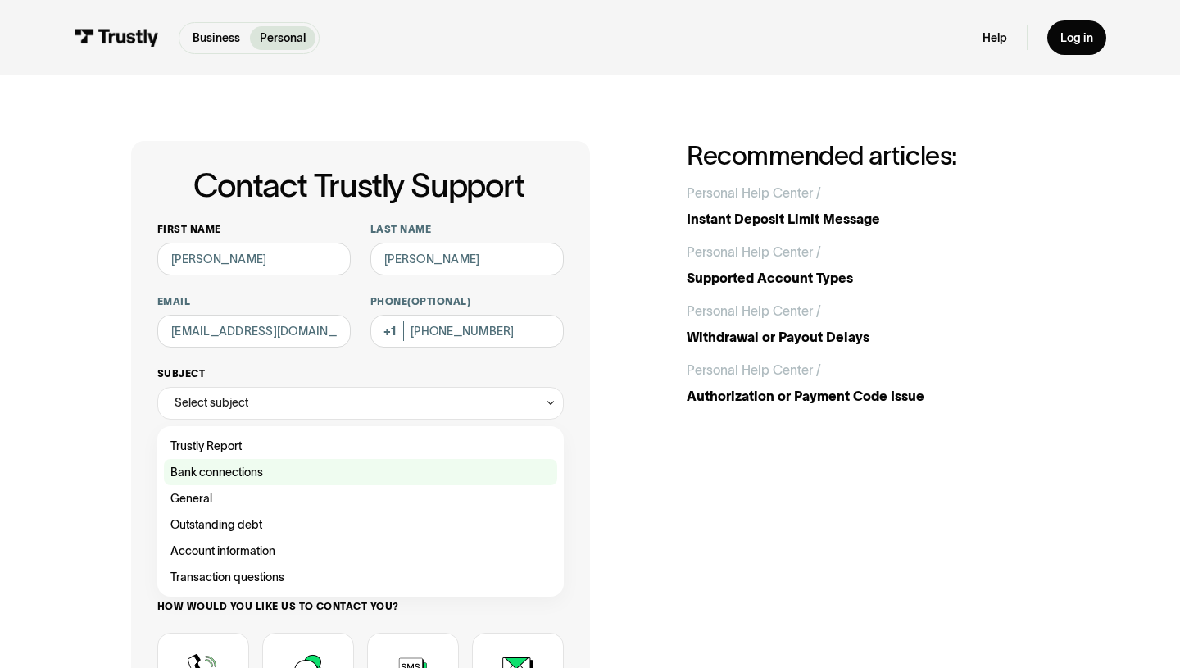
click at [262, 471] on div "Contact Trustly Support" at bounding box center [360, 472] width 393 height 26
type input "**********"
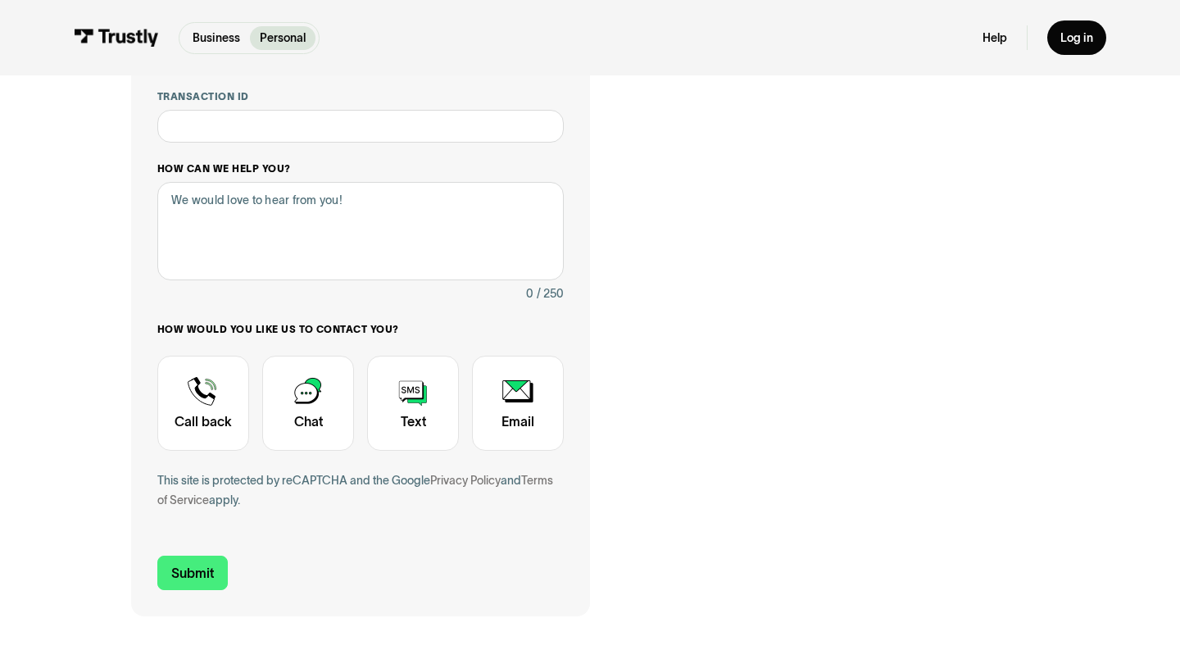
scroll to position [352, 0]
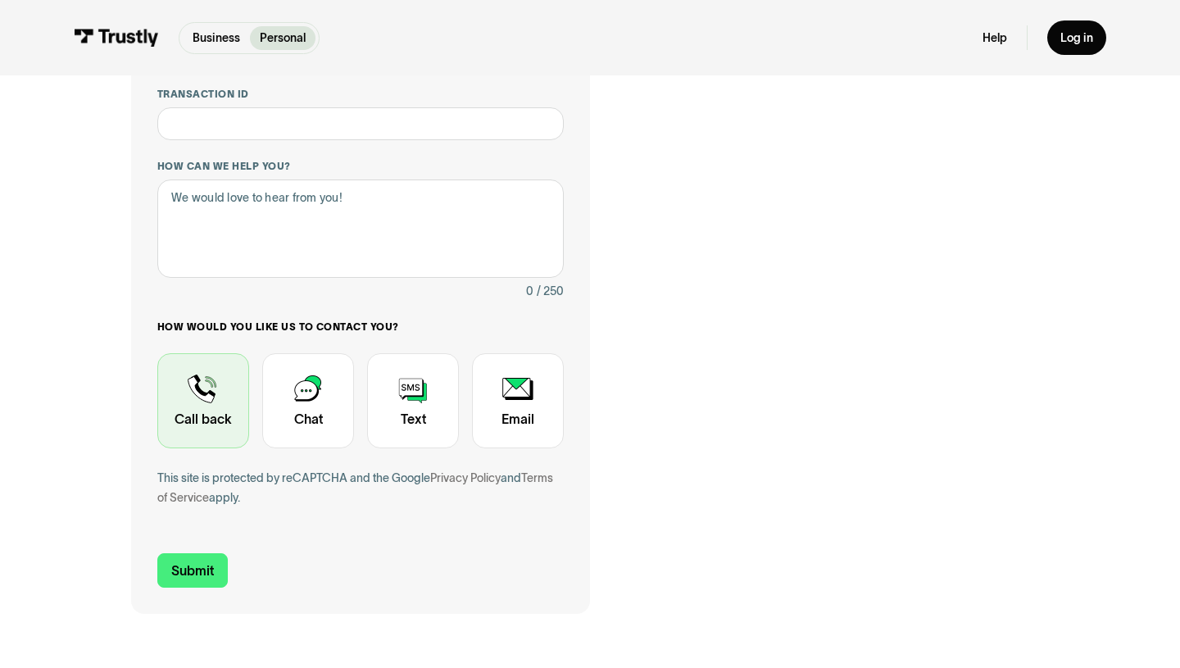
click at [200, 375] on div "Contact Trustly Support" at bounding box center [203, 400] width 92 height 95
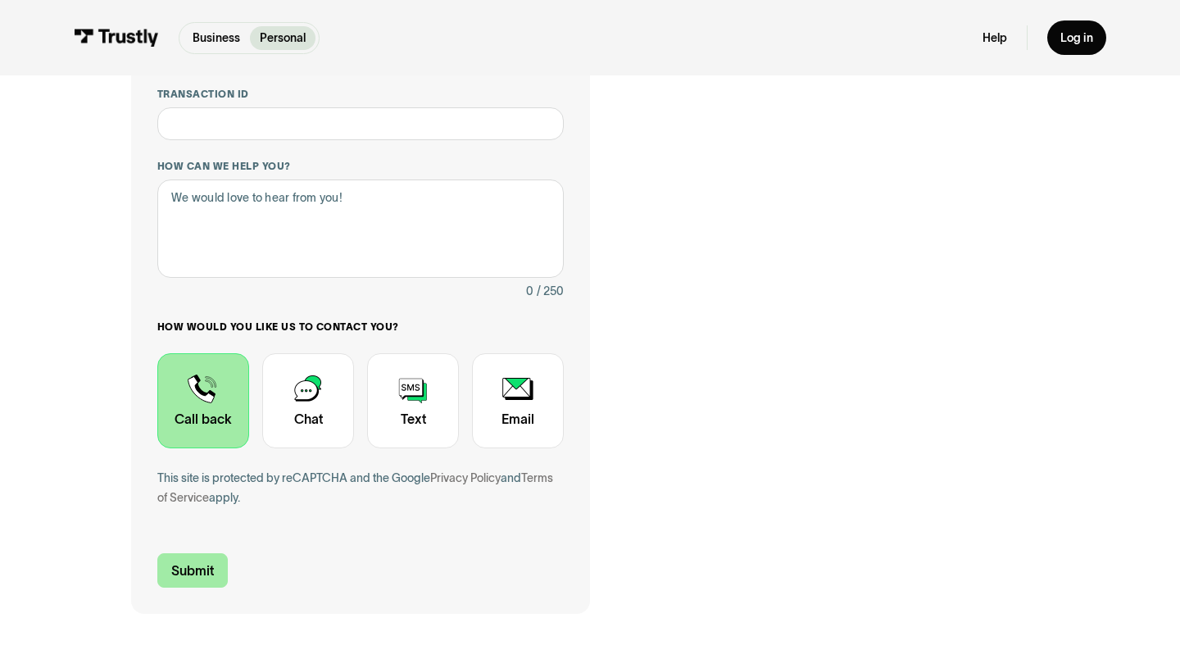
click at [200, 568] on input "Submit" at bounding box center [192, 570] width 70 height 34
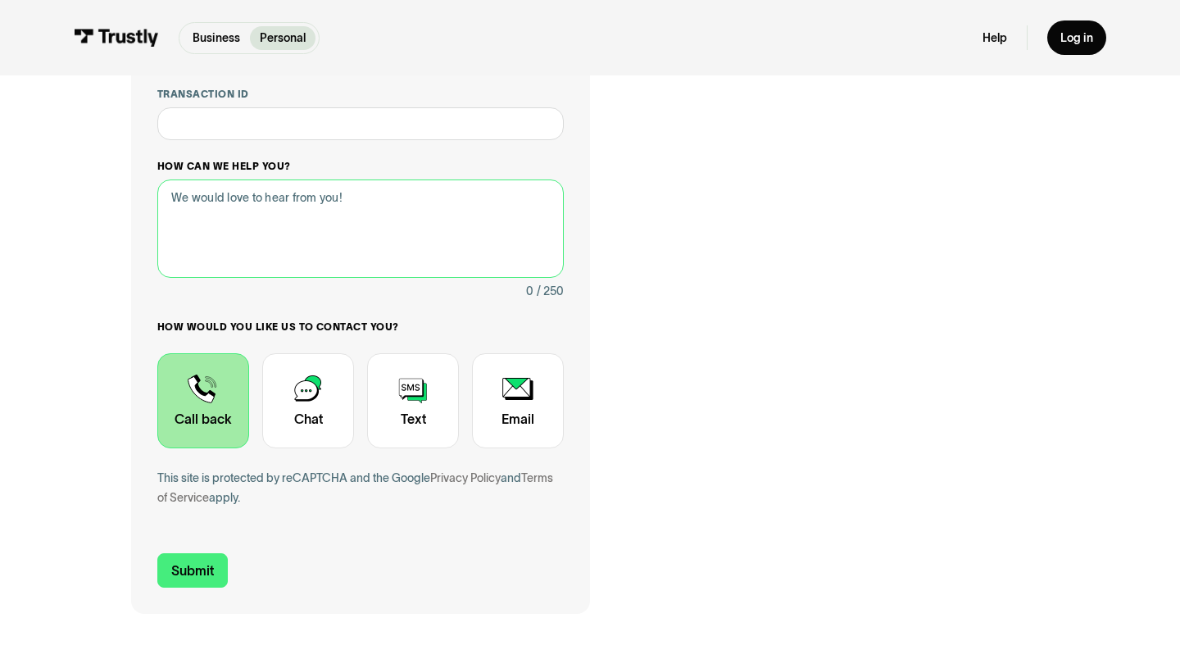
click at [316, 257] on textarea "How can we help you?" at bounding box center [360, 228] width 407 height 98
type textarea "im having trouble connecting my bank"
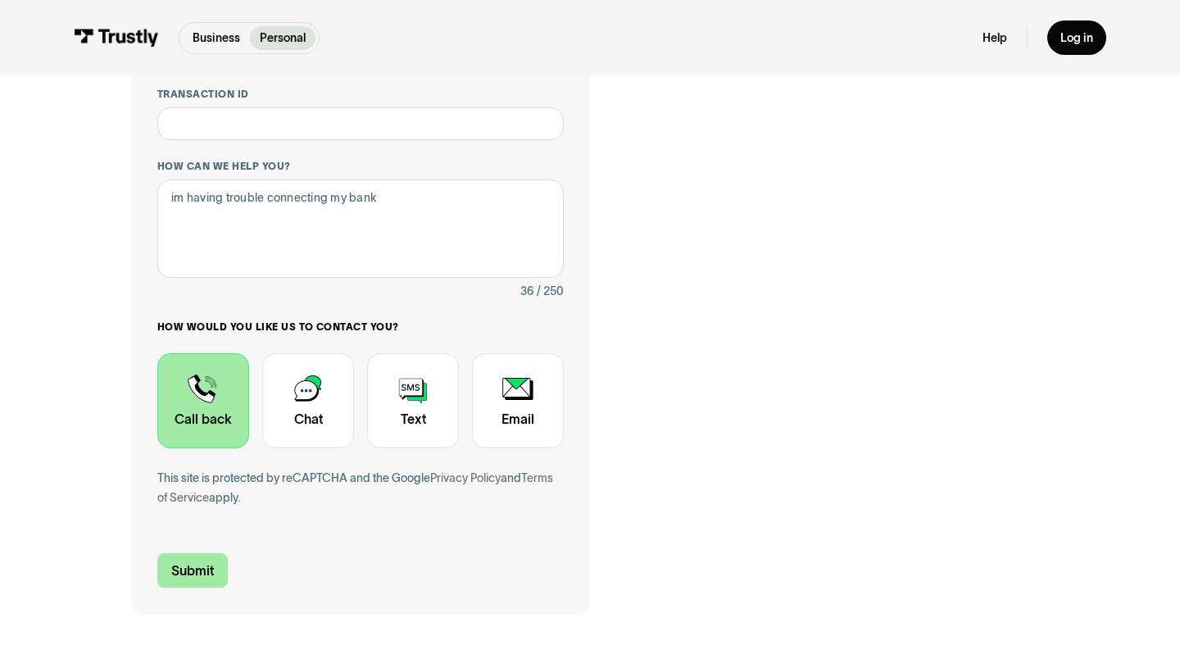
click at [195, 573] on input "Submit" at bounding box center [192, 570] width 70 height 34
type input "+16624181601"
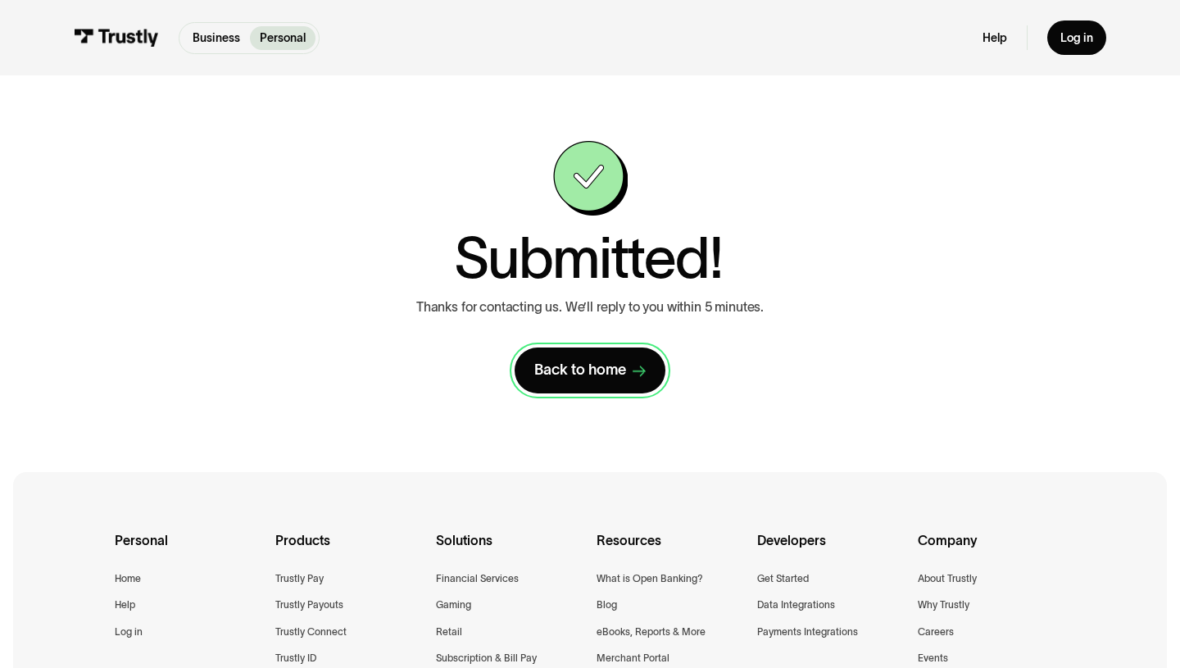
click at [579, 363] on div "Back to home" at bounding box center [580, 370] width 92 height 19
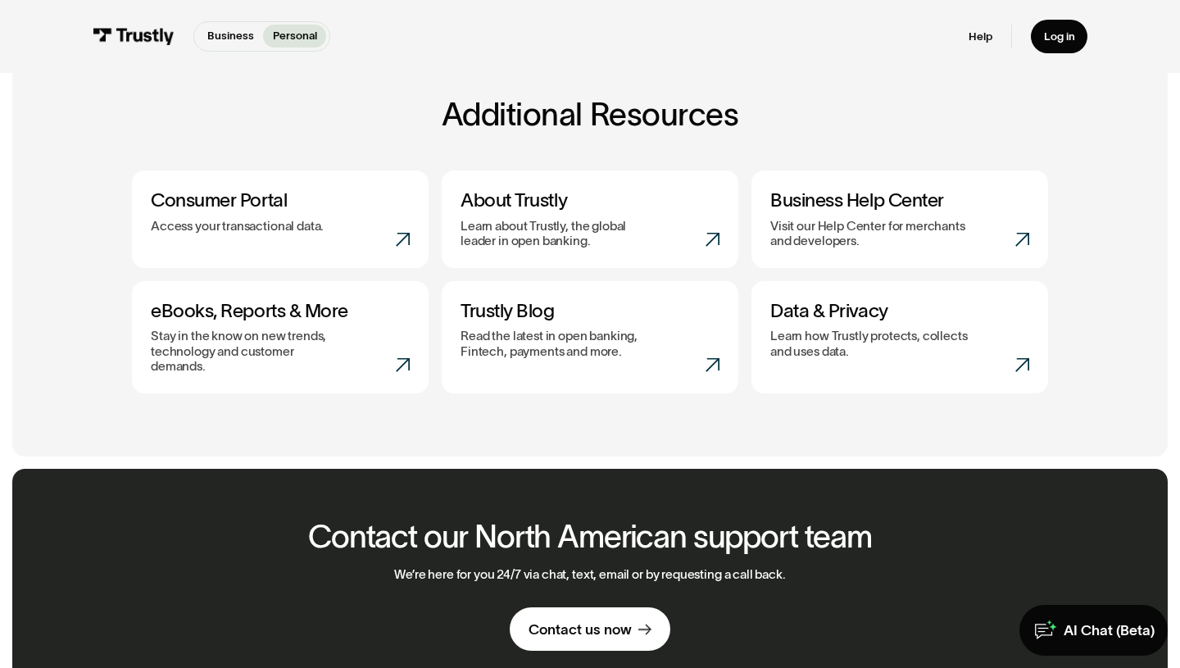
scroll to position [660, 0]
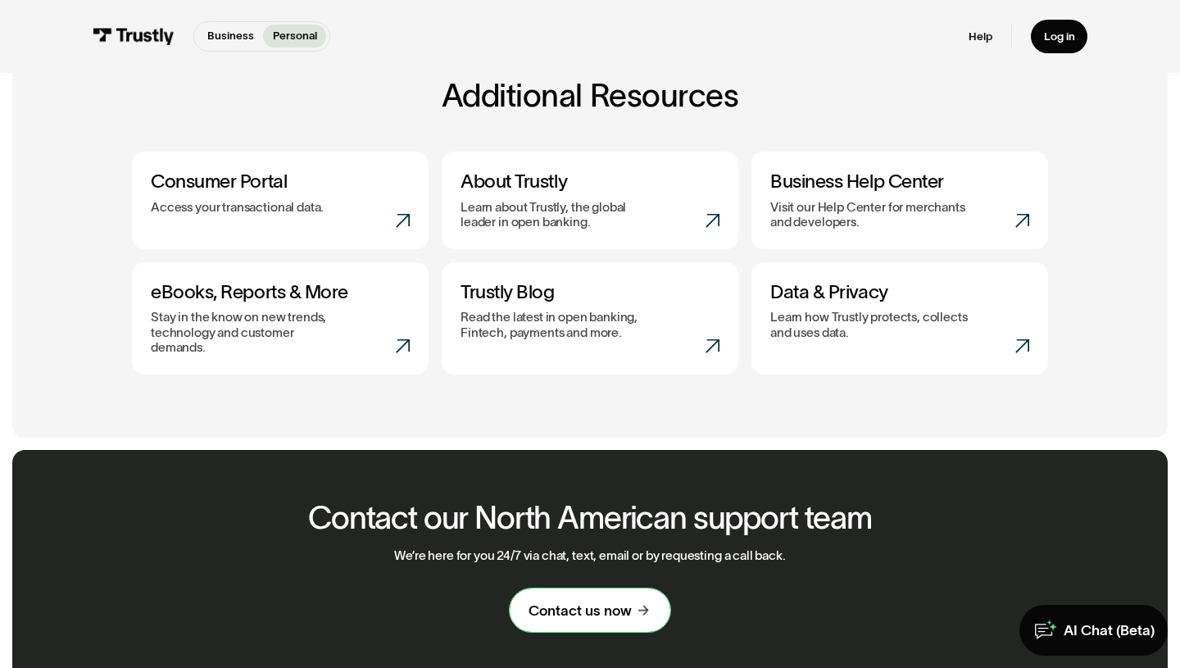
click at [566, 602] on div "Contact us now" at bounding box center [580, 611] width 103 height 19
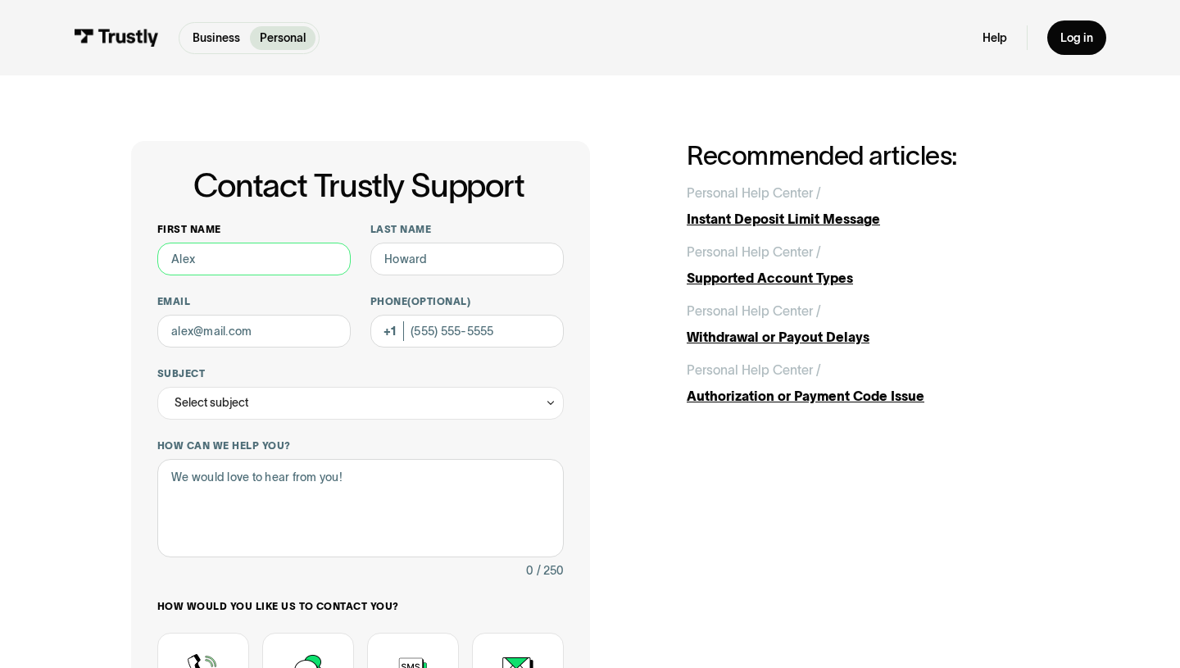
click at [289, 266] on input "First name" at bounding box center [253, 259] width 193 height 33
type input "[PERSON_NAME]"
type input "webb"
type input "carlalindsey03@gmail.com"
click at [320, 407] on div "Select subject" at bounding box center [360, 403] width 407 height 33
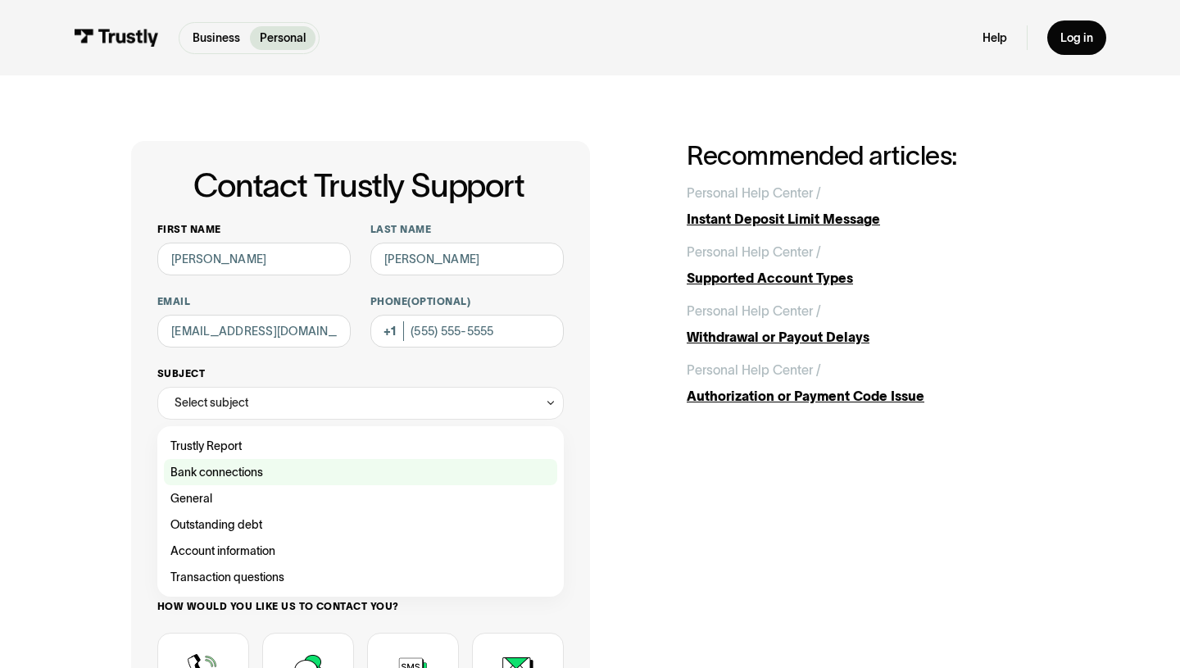
click at [287, 475] on div "Contact Trustly Support" at bounding box center [360, 472] width 393 height 26
type input "**********"
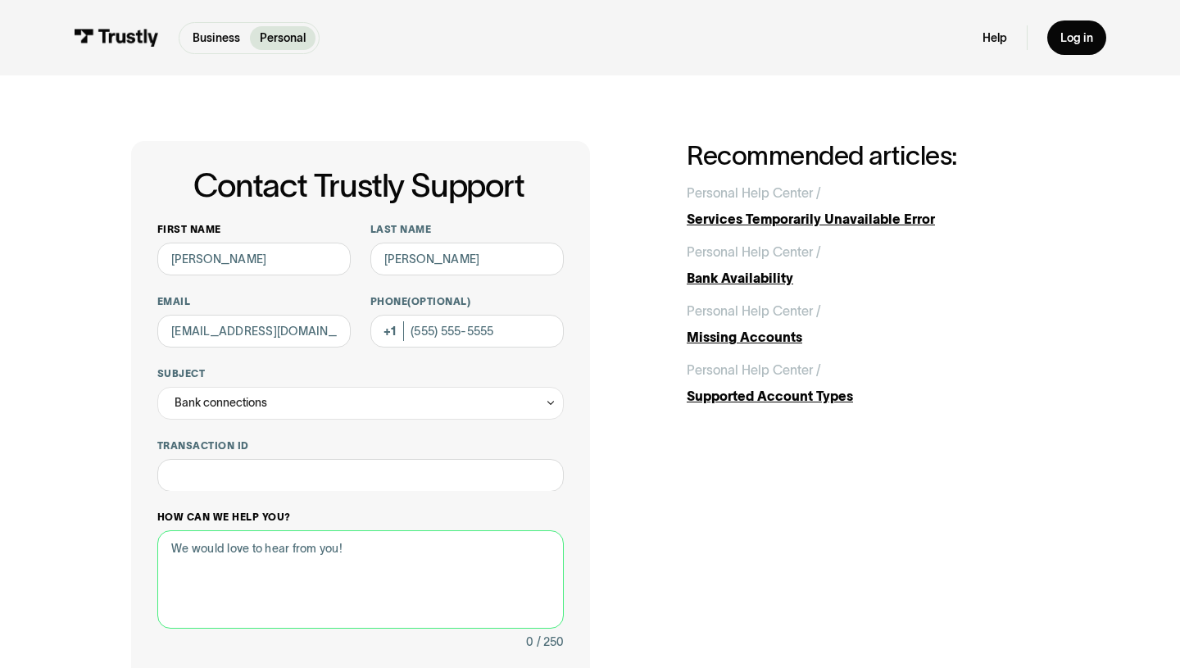
click at [287, 525] on div "How can we help you? 0 / 250" at bounding box center [360, 581] width 407 height 141
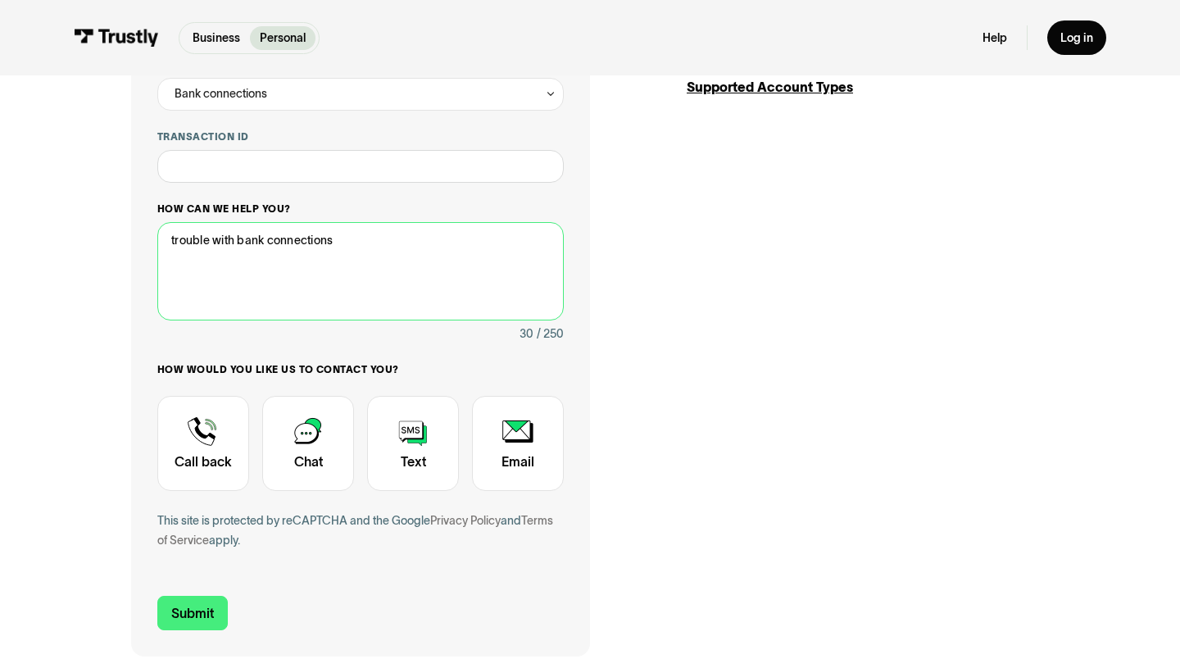
scroll to position [416, 0]
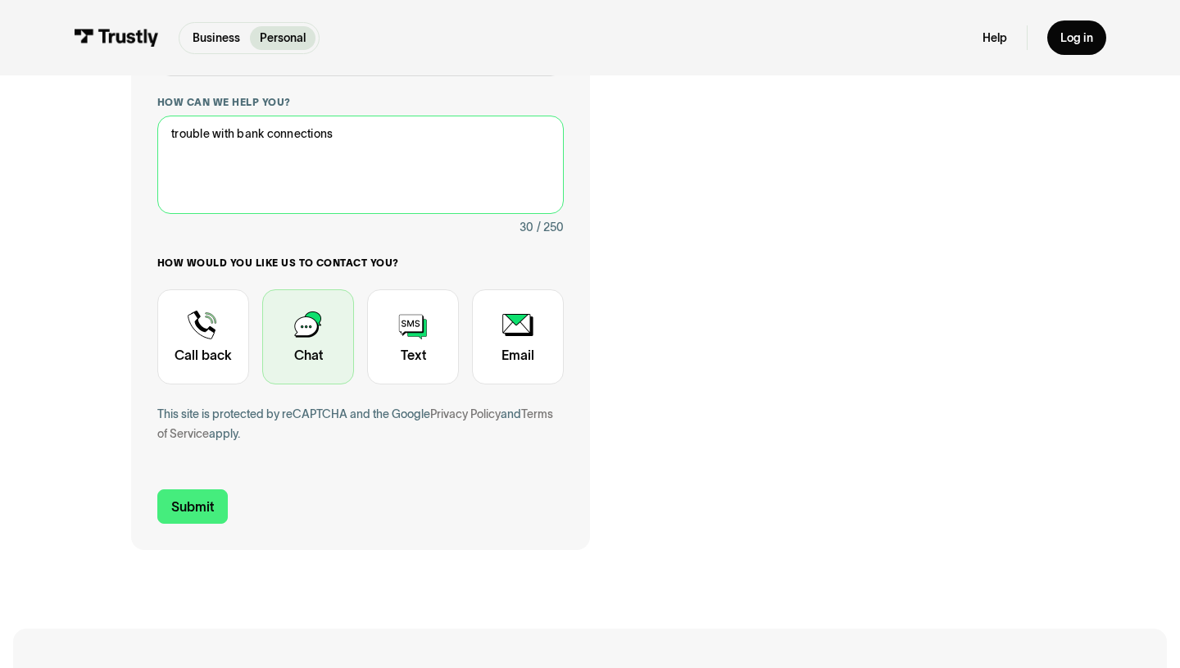
type textarea "trouble with bank connections"
click at [316, 325] on div "Contact Trustly Support" at bounding box center [308, 336] width 92 height 95
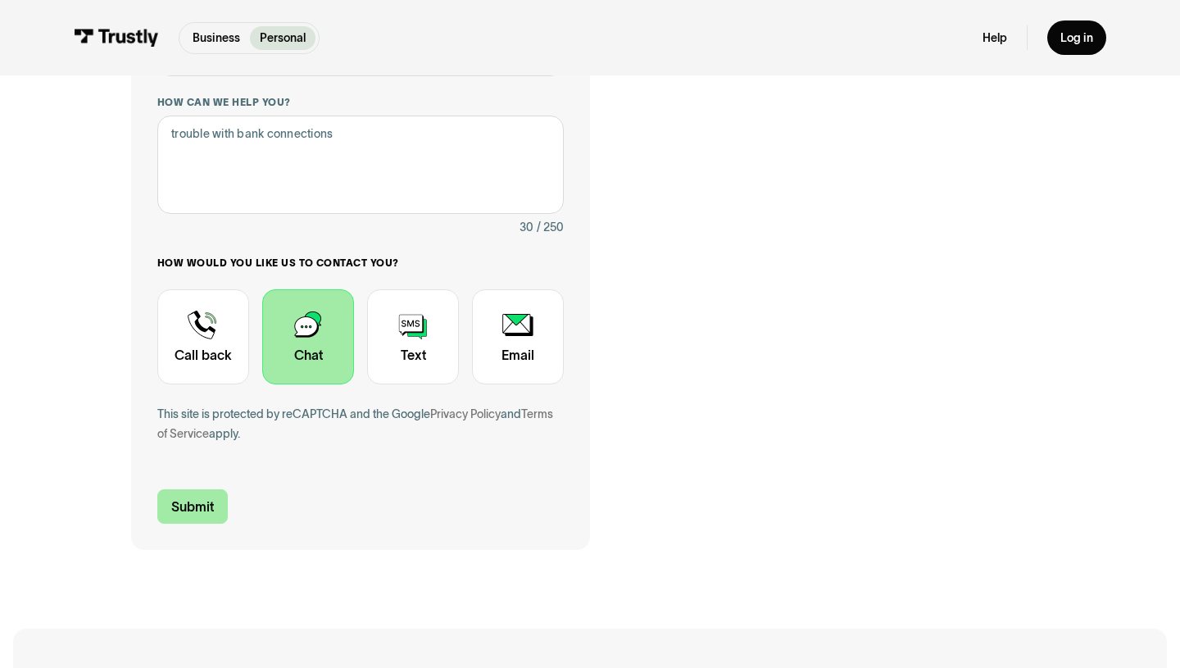
click at [212, 498] on input "Submit" at bounding box center [192, 506] width 70 height 34
click at [184, 502] on input "Submit" at bounding box center [192, 506] width 70 height 34
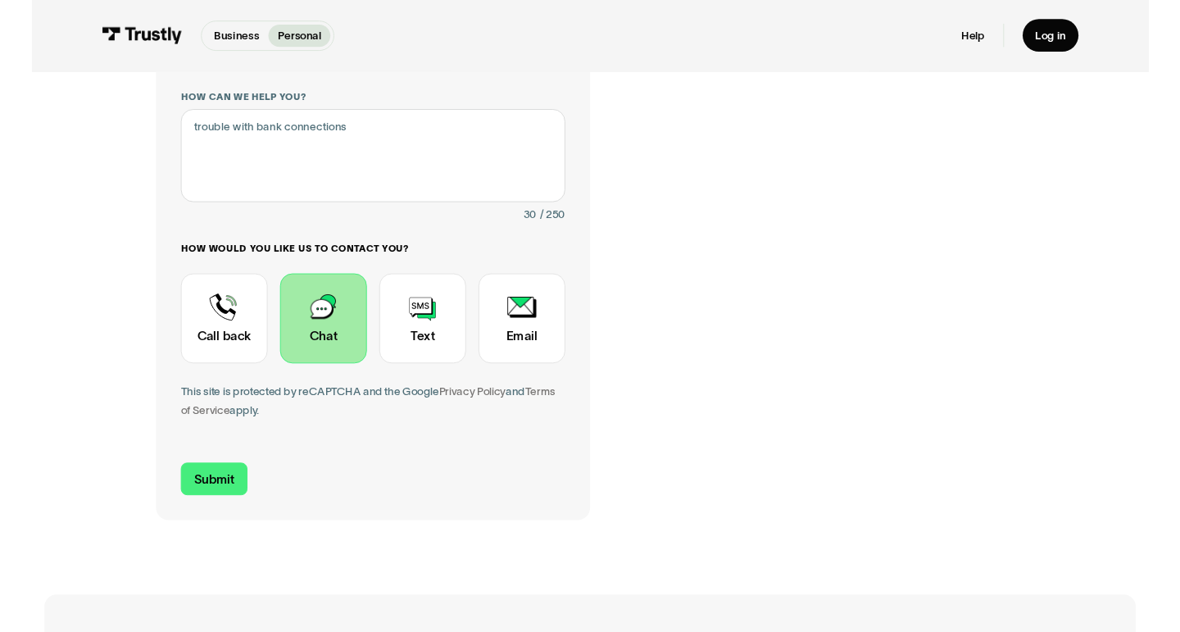
scroll to position [0, 0]
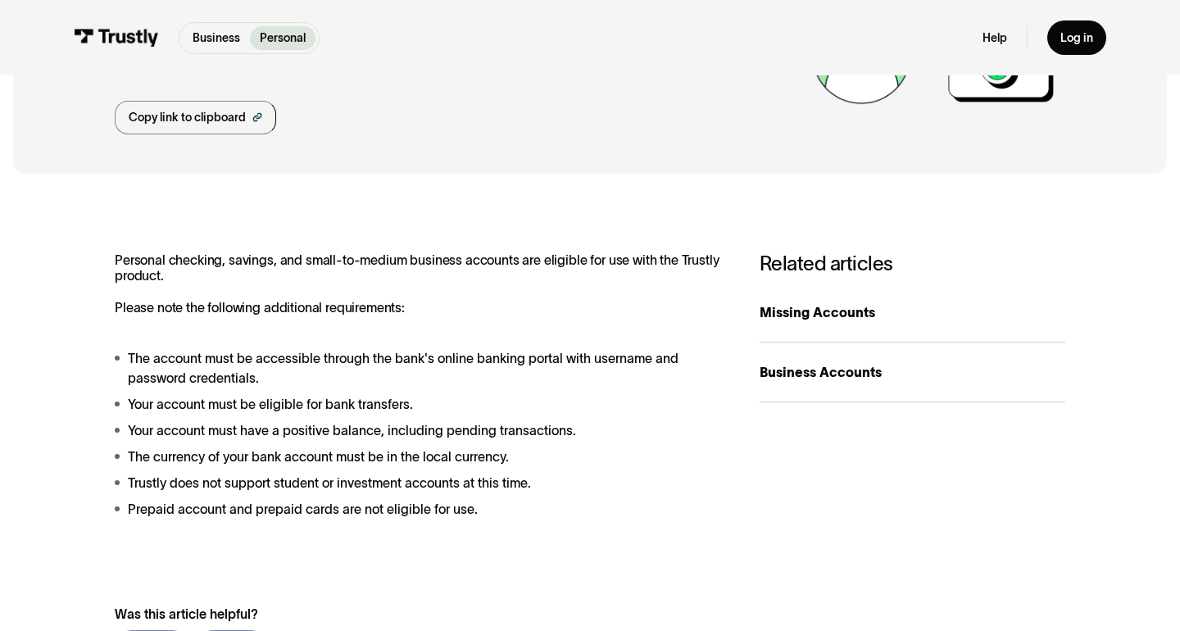
scroll to position [164, 0]
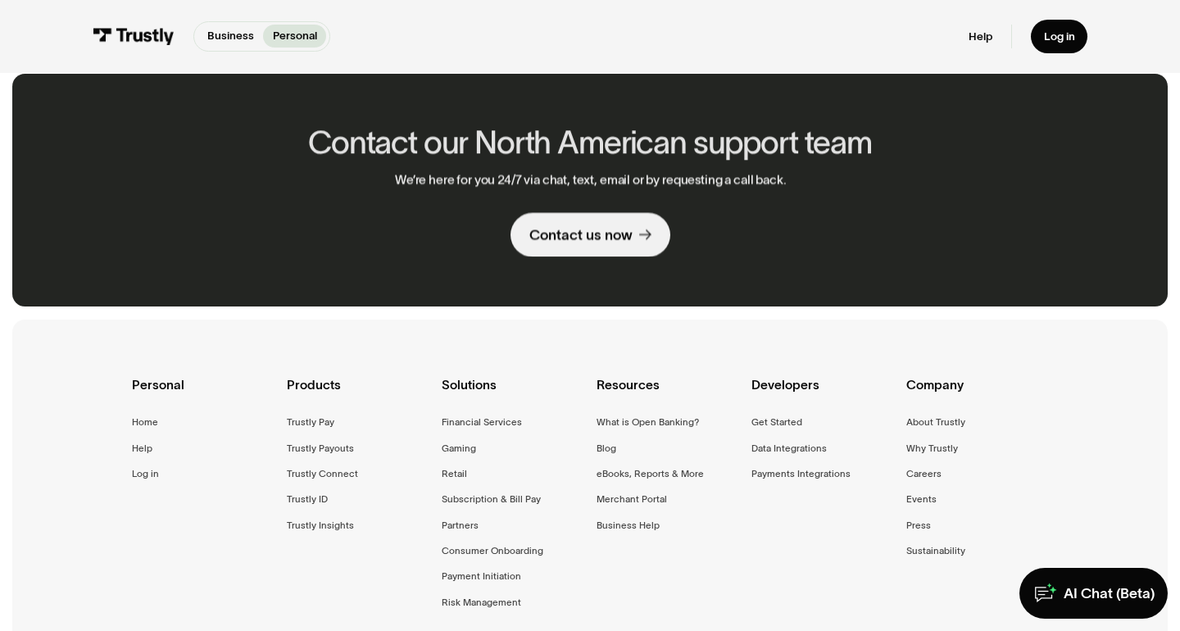
scroll to position [1035, 0]
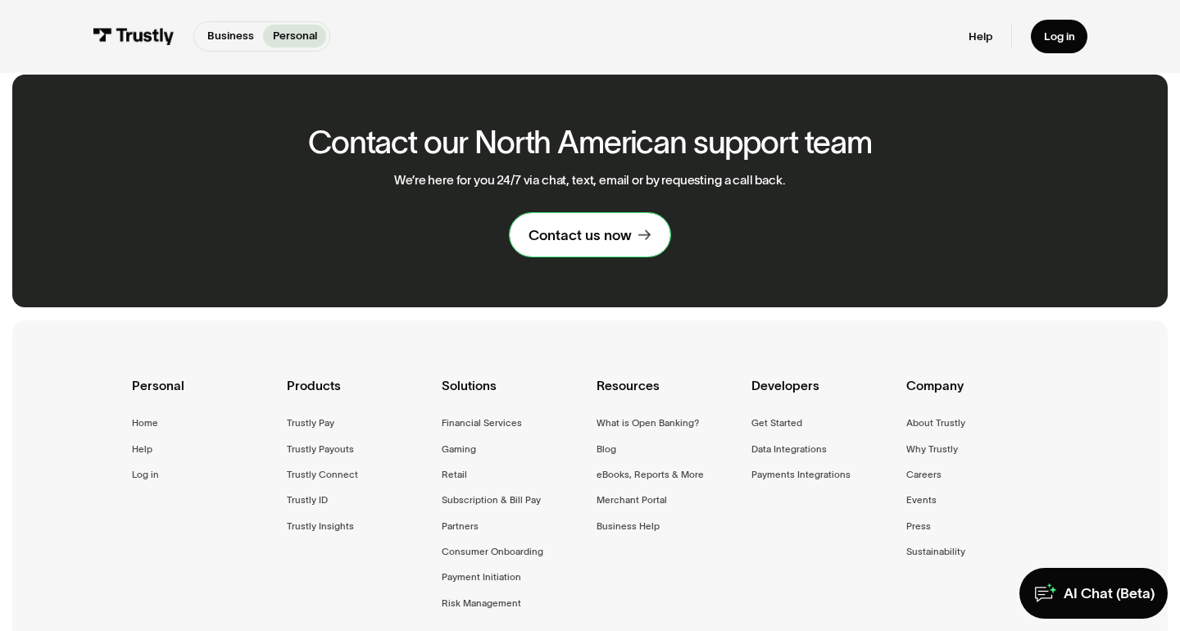
click at [597, 226] on div "Contact us now" at bounding box center [580, 235] width 103 height 19
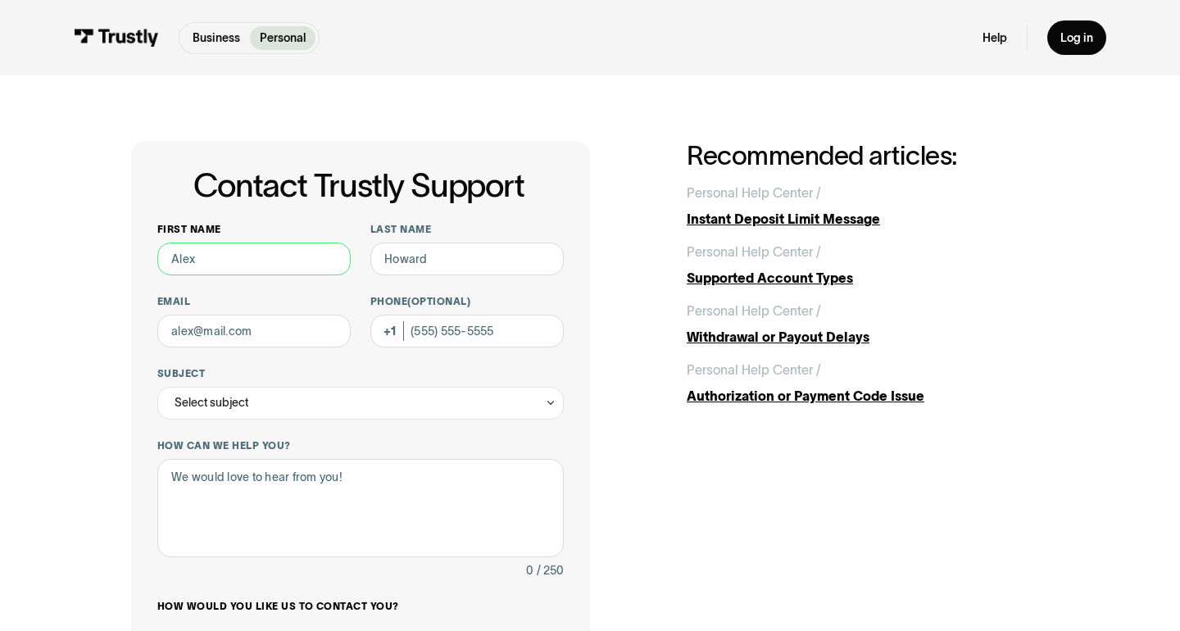
click at [211, 261] on input "First name" at bounding box center [253, 259] width 193 height 33
type input "Kendaisha"
type input "[PERSON_NAME]"
type input "[EMAIL_ADDRESS][DOMAIN_NAME]"
type input "[PHONE_NUMBER]"
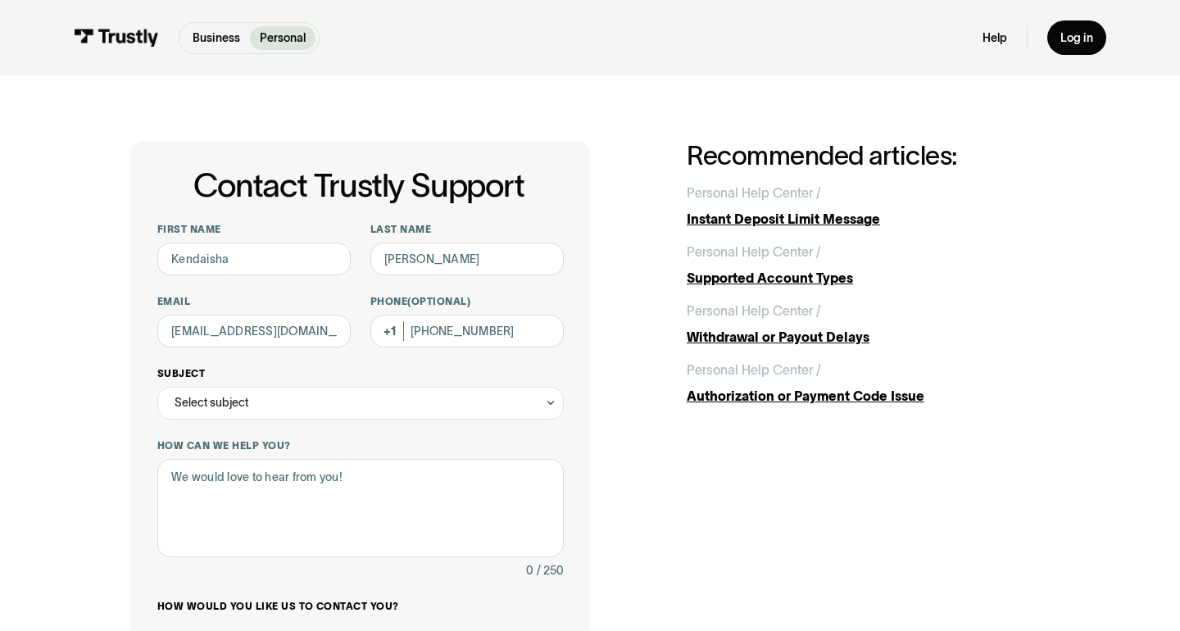
click at [320, 408] on div "Select subject" at bounding box center [360, 403] width 407 height 33
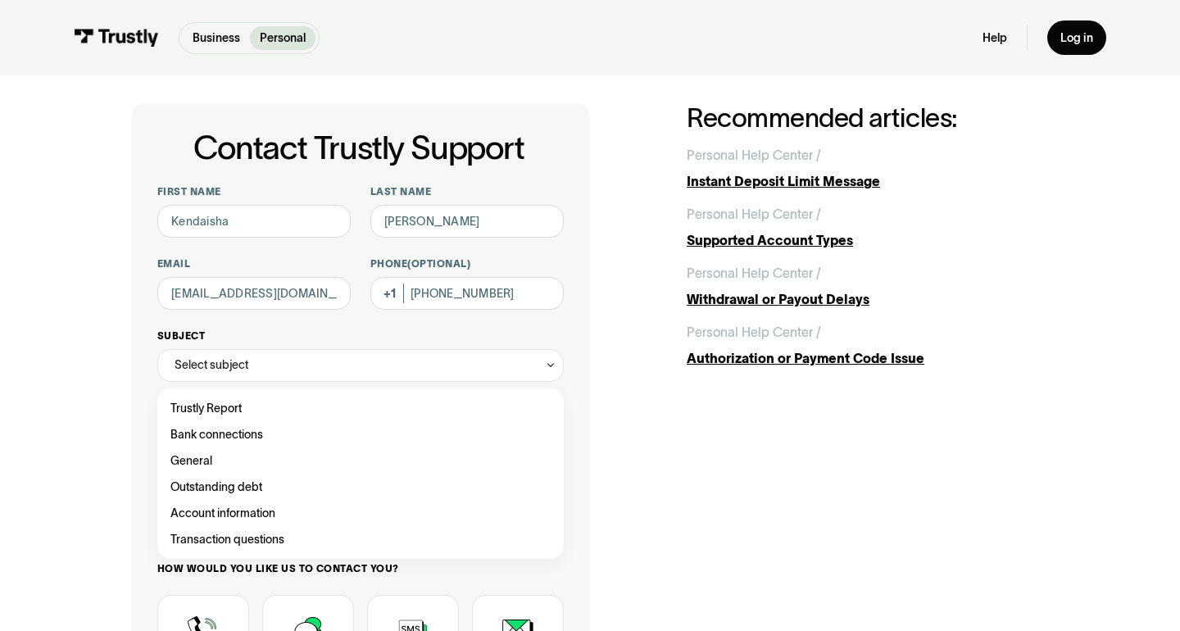
scroll to position [45, 0]
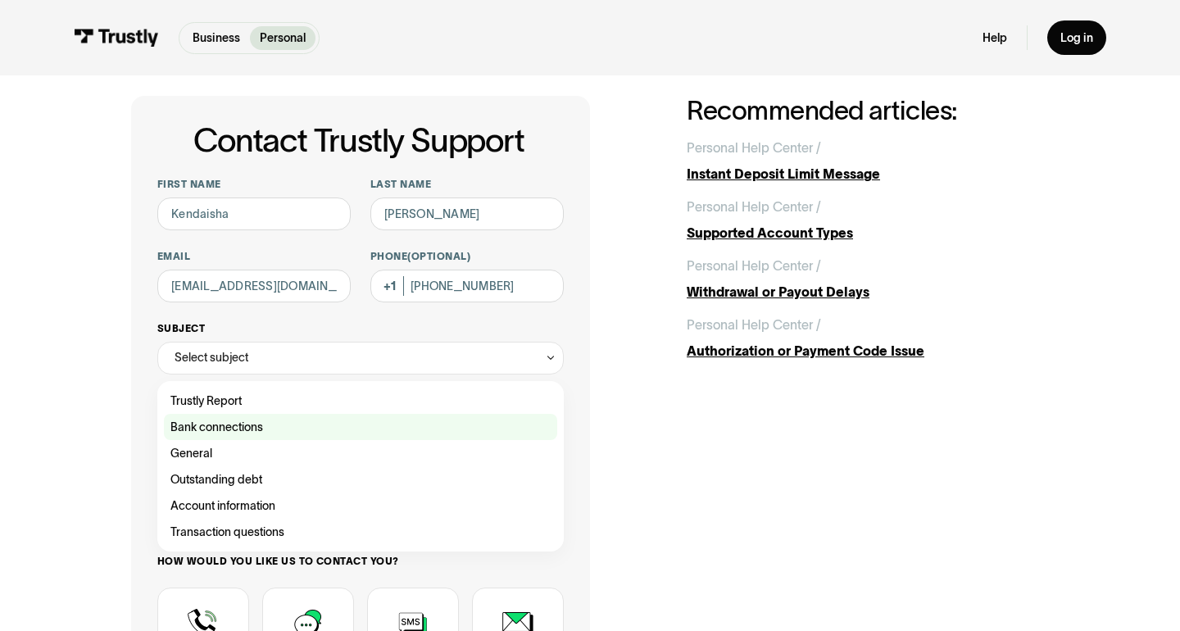
click at [261, 421] on div "Contact Trustly Support" at bounding box center [360, 427] width 393 height 26
type input "**********"
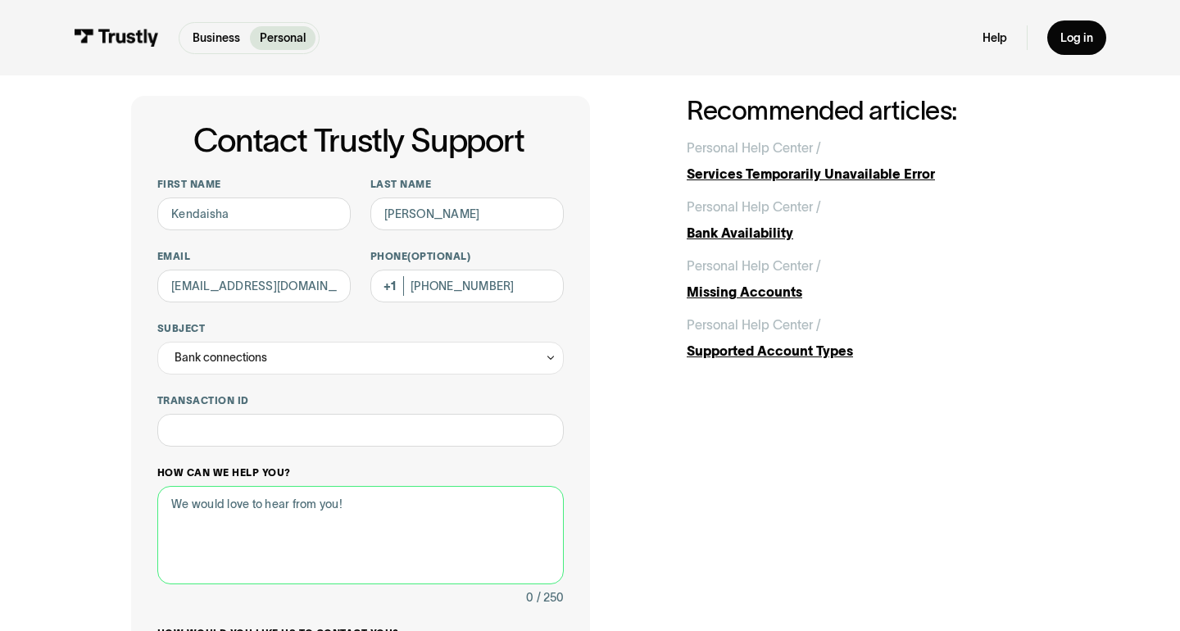
click at [248, 509] on textarea "How can we help you?" at bounding box center [360, 535] width 407 height 98
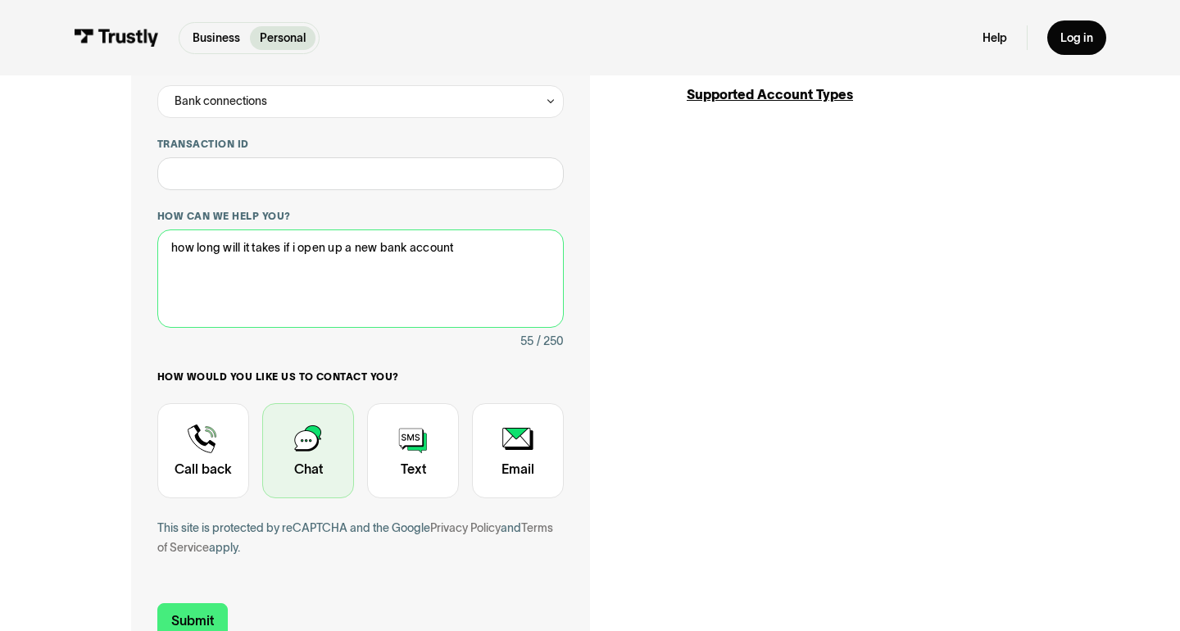
scroll to position [309, 0]
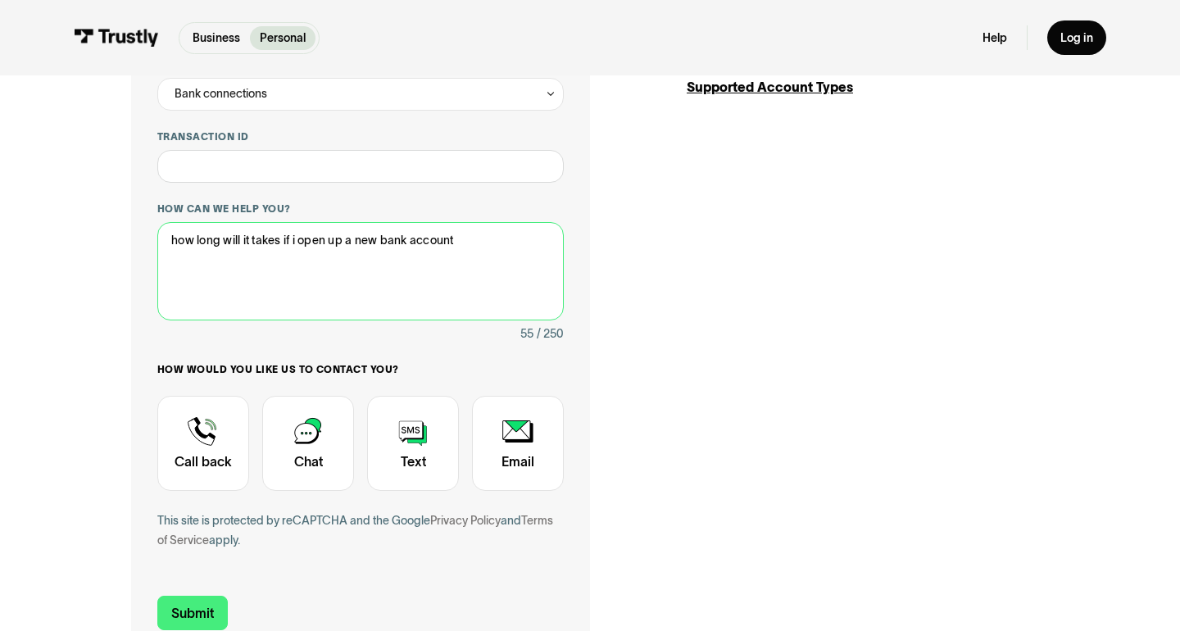
type textarea "how long will it takes if i open up a new bank account"
click at [290, 501] on div "**********" at bounding box center [360, 242] width 407 height 656
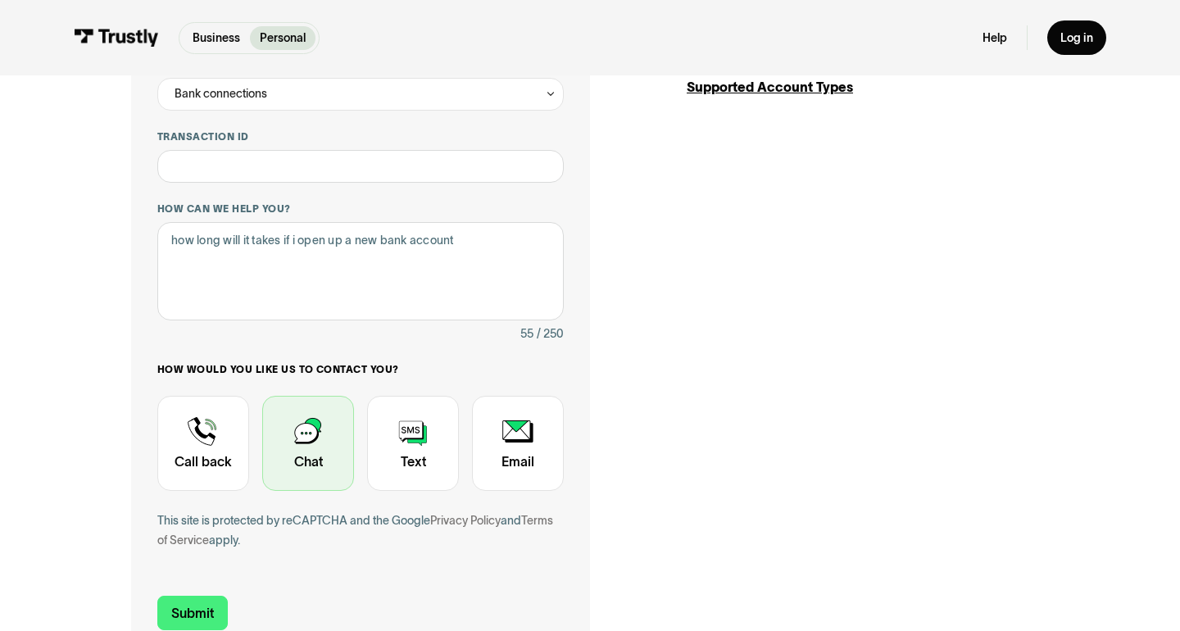
click at [311, 460] on div "Contact Trustly Support" at bounding box center [308, 443] width 92 height 95
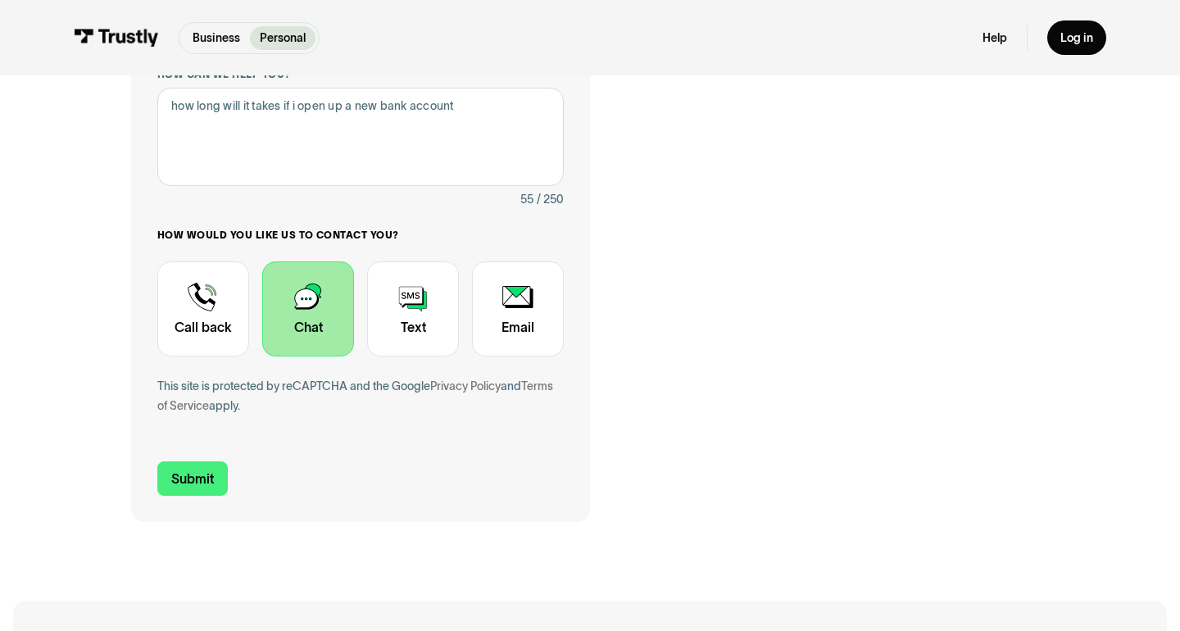
scroll to position [472, 0]
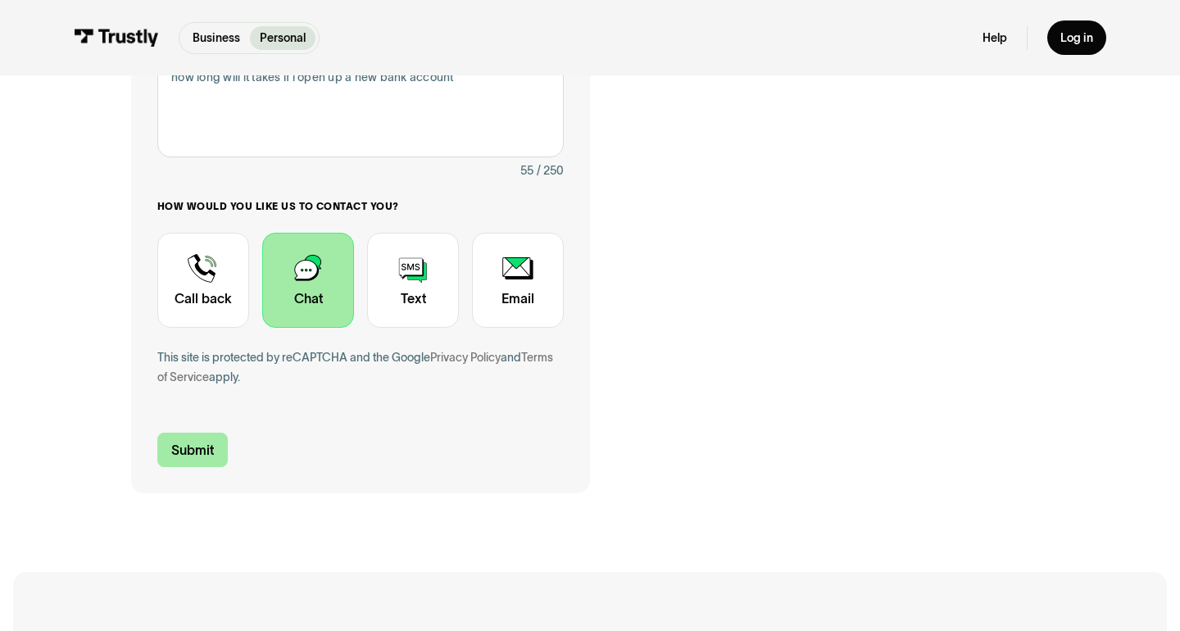
click at [198, 445] on input "Submit" at bounding box center [192, 450] width 70 height 34
type input "[PHONE_NUMBER]"
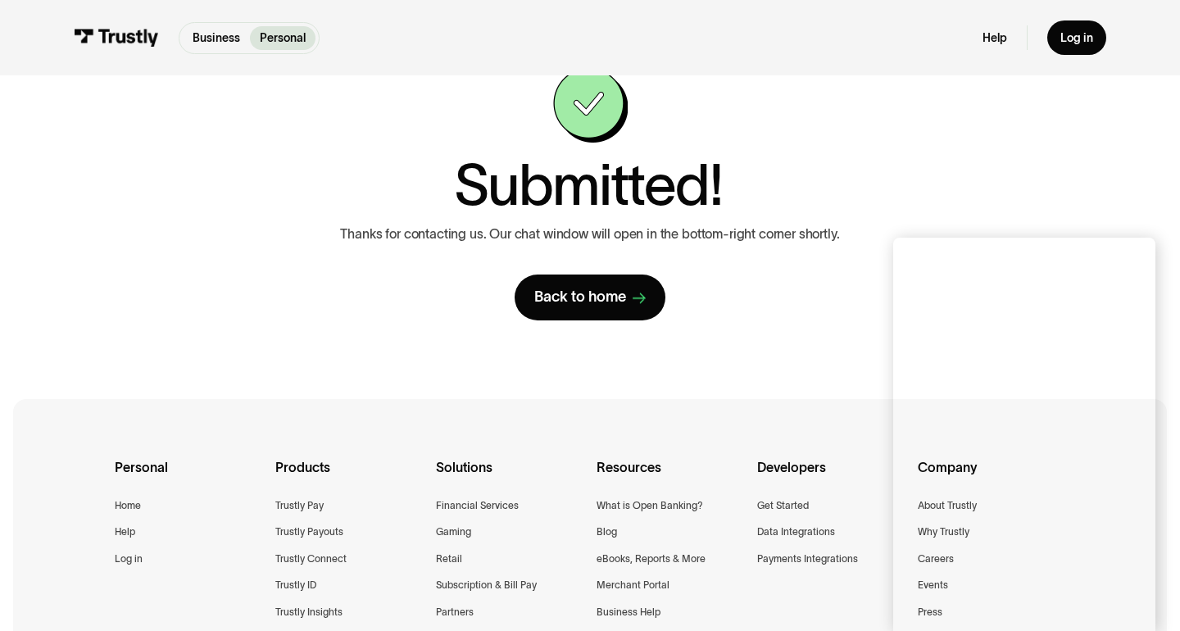
scroll to position [75, 0]
